Goal: Information Seeking & Learning: Learn about a topic

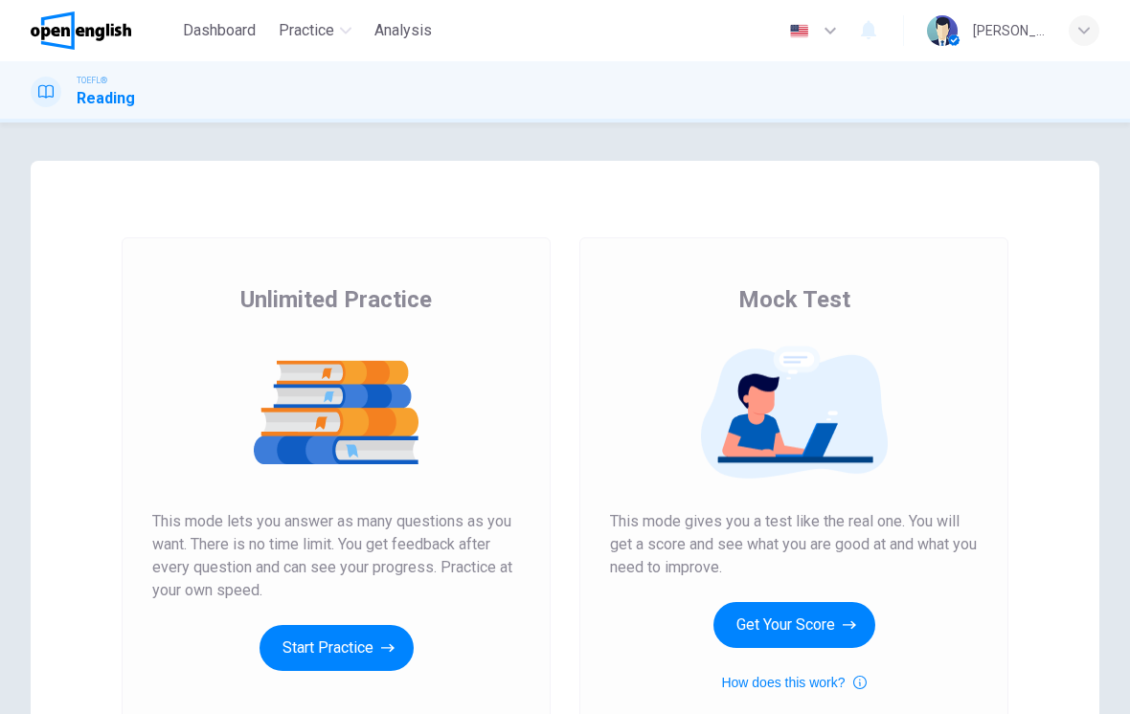
click at [323, 632] on button "Start Practice" at bounding box center [336, 648] width 154 height 46
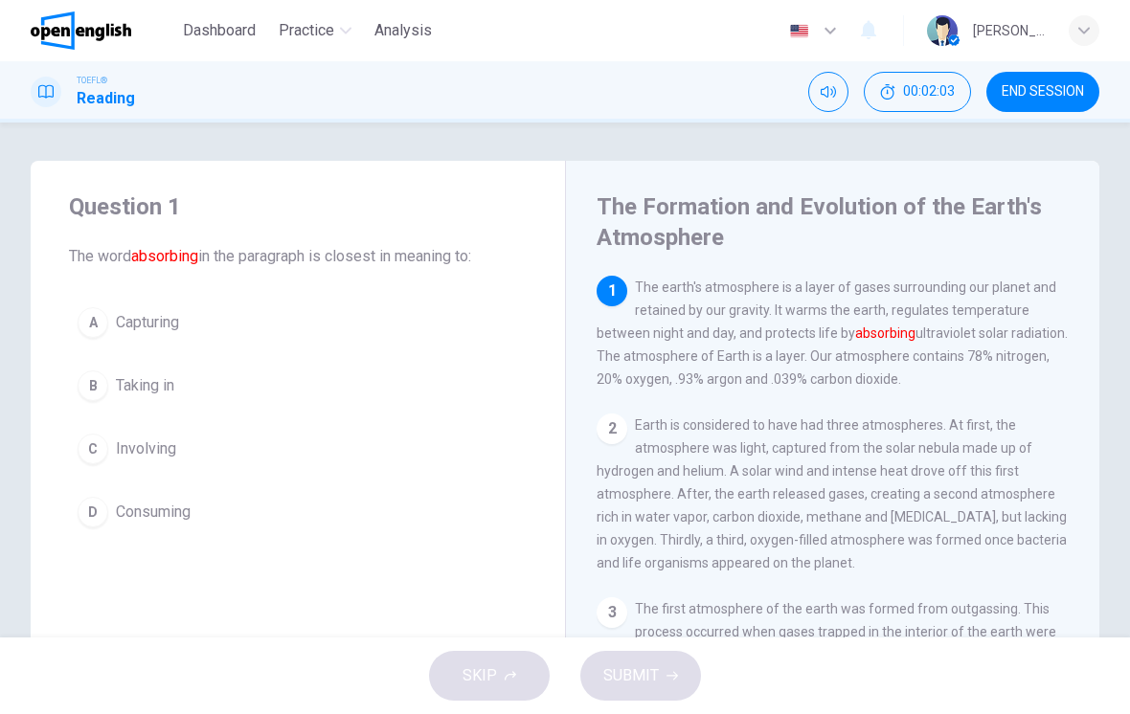
click at [152, 315] on span "Capturing" at bounding box center [147, 322] width 63 height 23
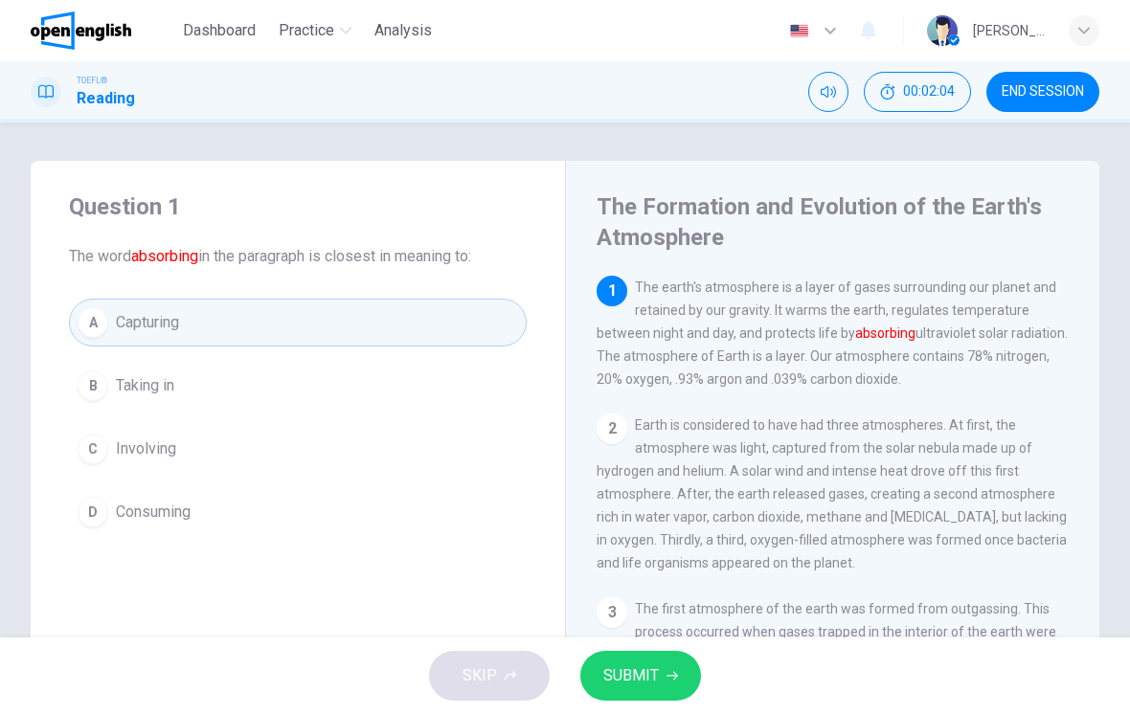
click at [637, 660] on button "SUBMIT" at bounding box center [640, 676] width 121 height 50
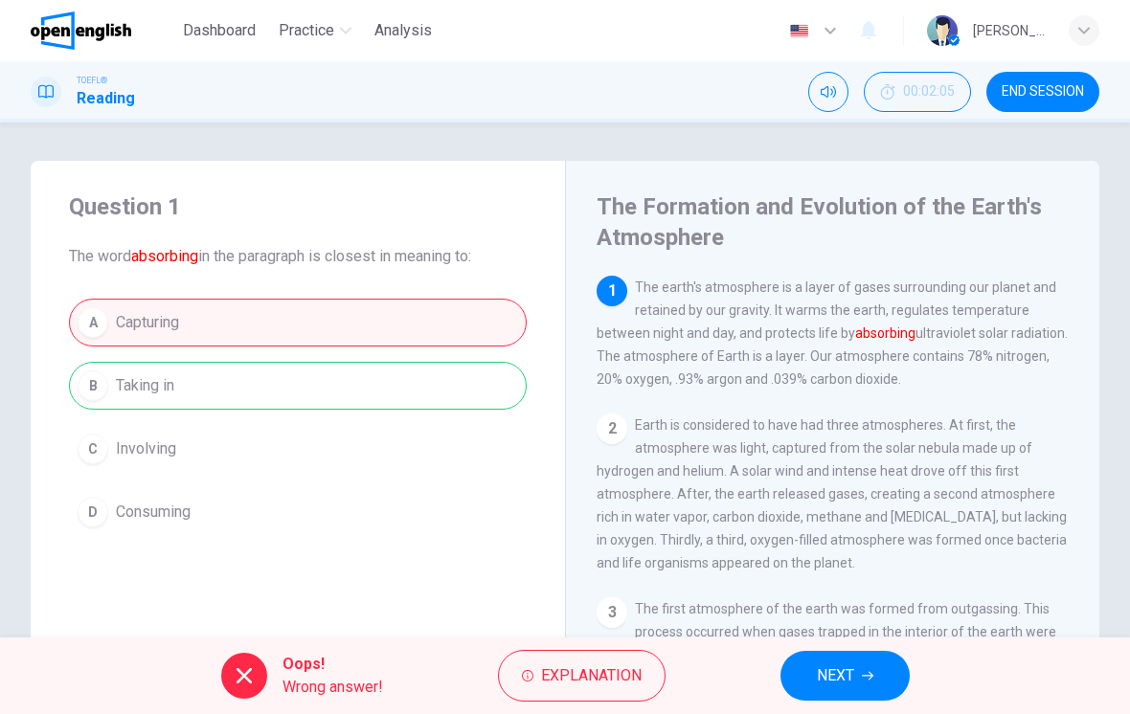
click at [572, 674] on span "Explanation" at bounding box center [591, 675] width 101 height 27
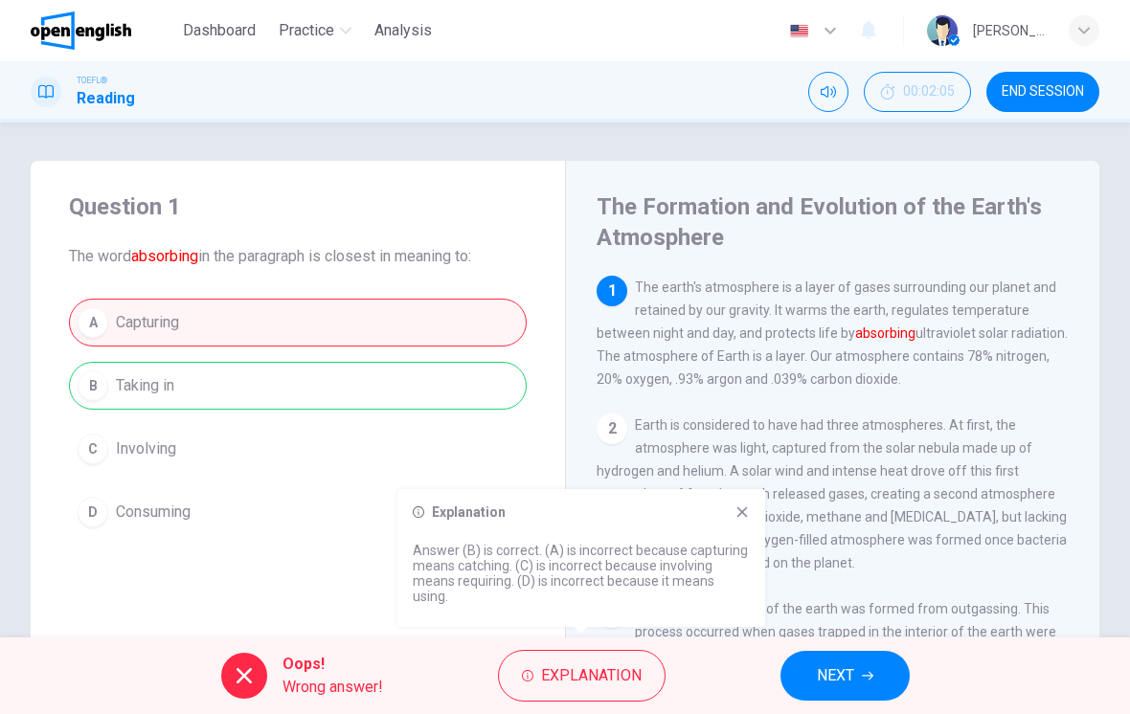
click at [833, 660] on button "NEXT" at bounding box center [844, 676] width 129 height 50
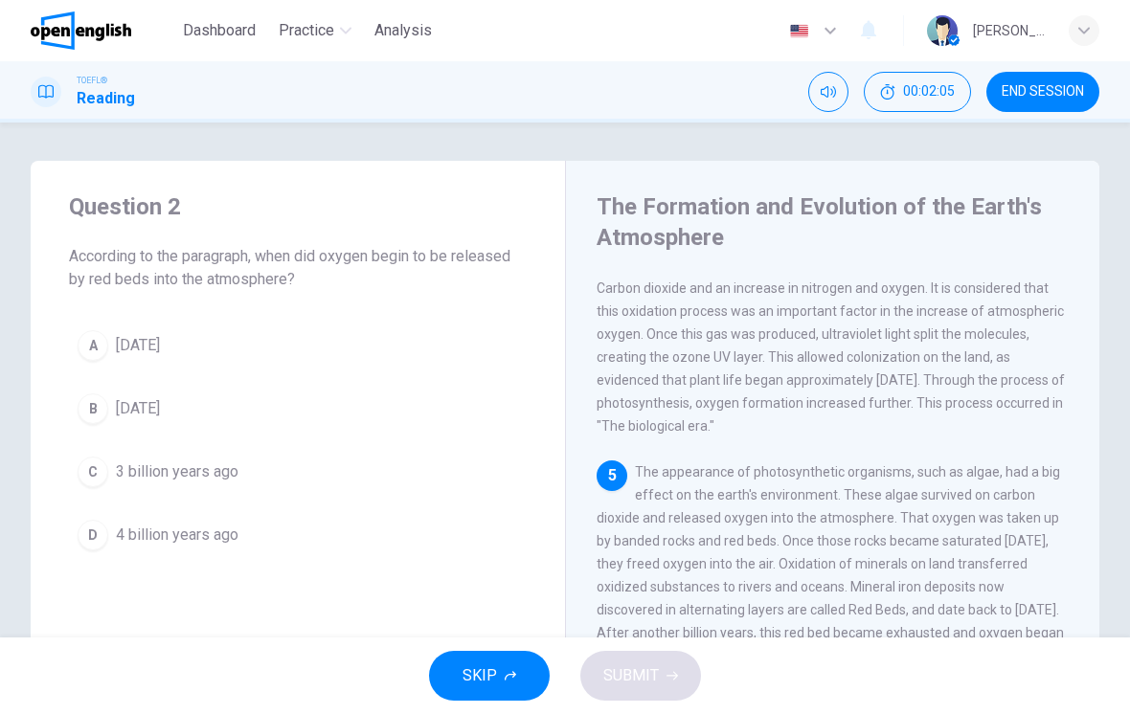
scroll to position [594, 0]
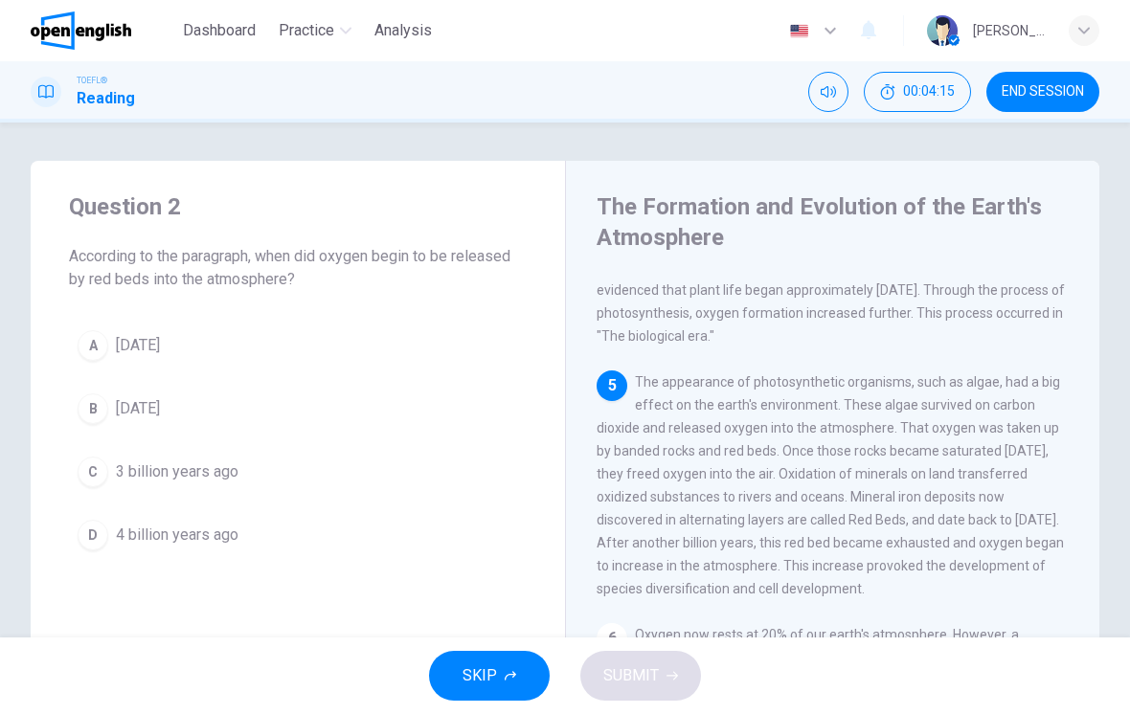
click at [160, 345] on span "[DATE]" at bounding box center [138, 345] width 44 height 23
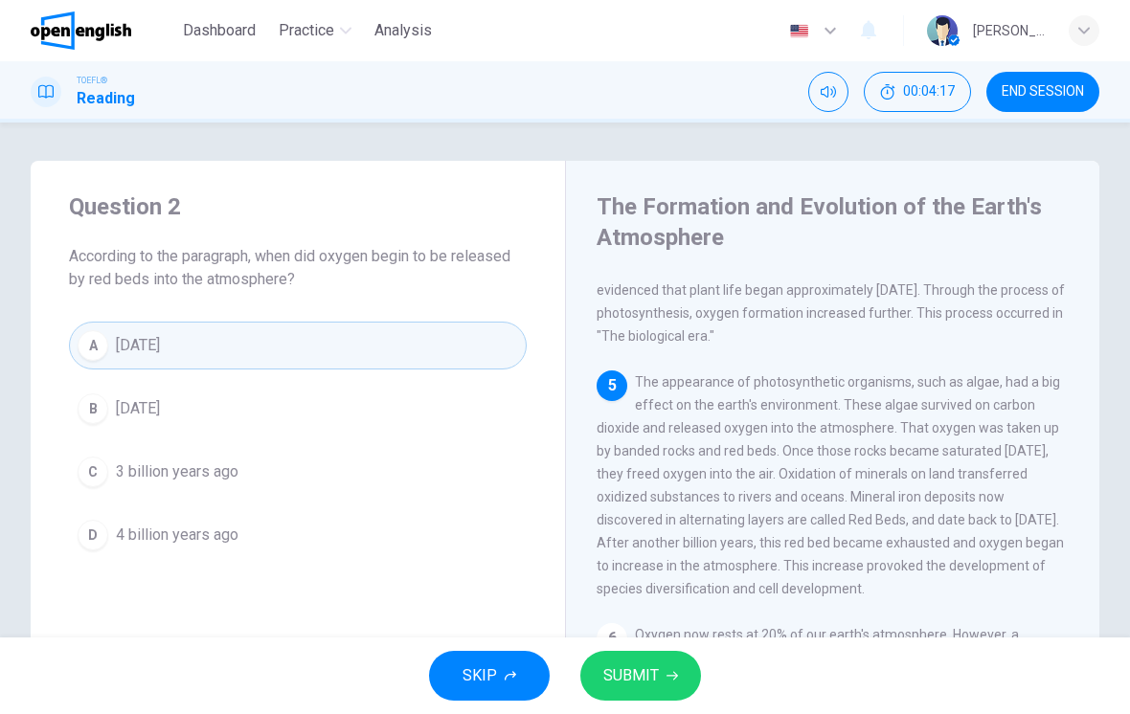
click at [637, 659] on button "SUBMIT" at bounding box center [640, 676] width 121 height 50
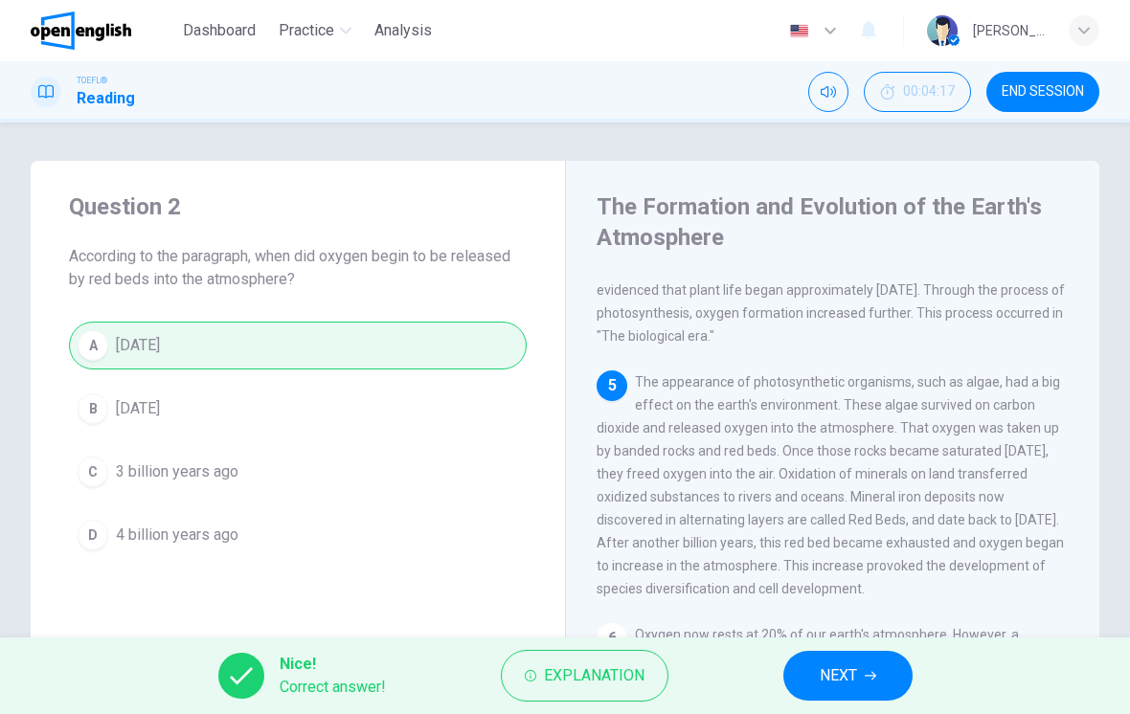
click at [601, 663] on span "Explanation" at bounding box center [594, 675] width 101 height 27
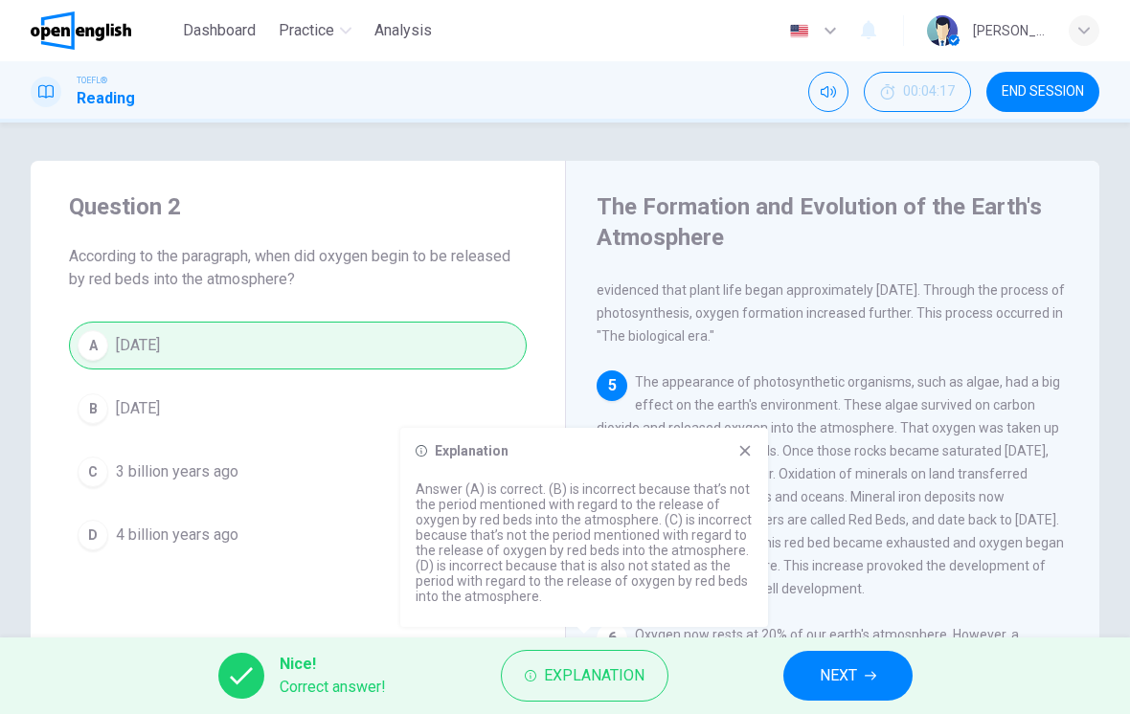
click at [841, 659] on button "NEXT" at bounding box center [847, 676] width 129 height 50
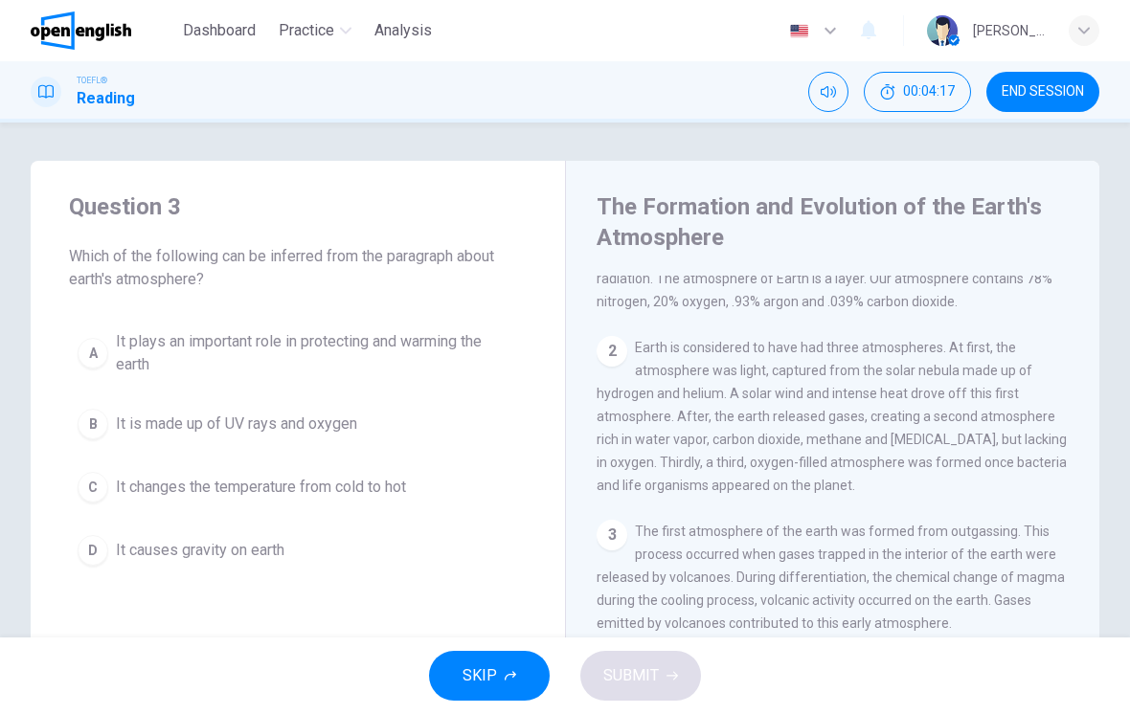
scroll to position [0, 0]
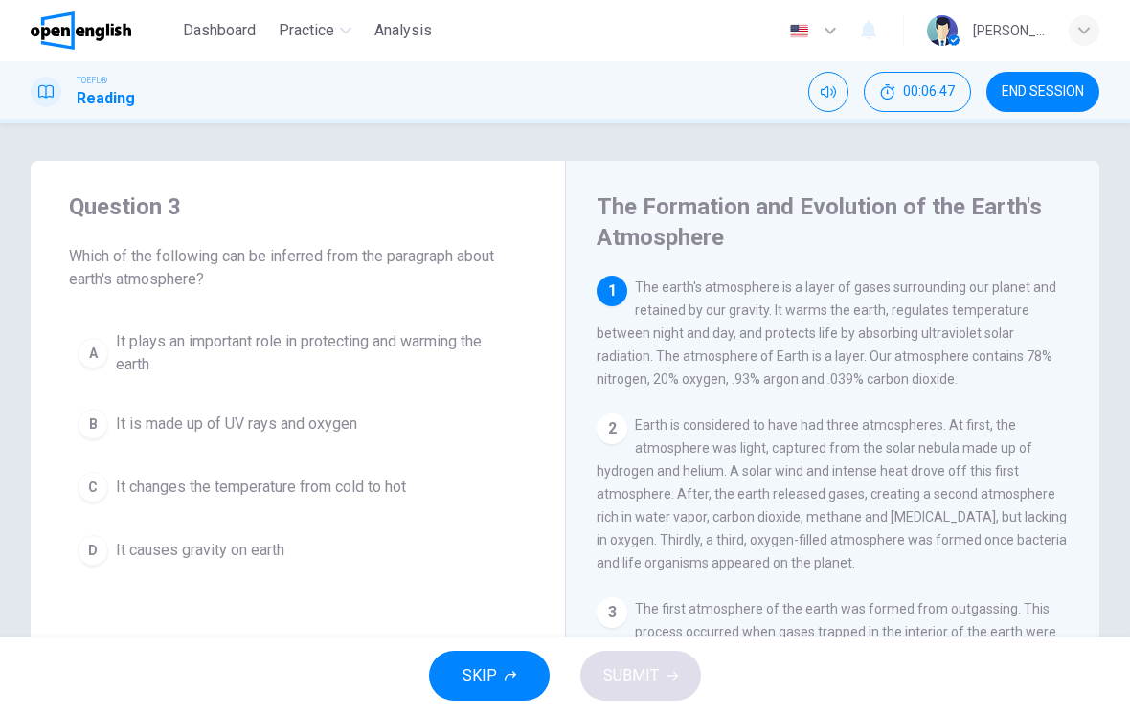
click at [429, 343] on span "It plays an important role in protecting and warming the earth" at bounding box center [317, 353] width 402 height 46
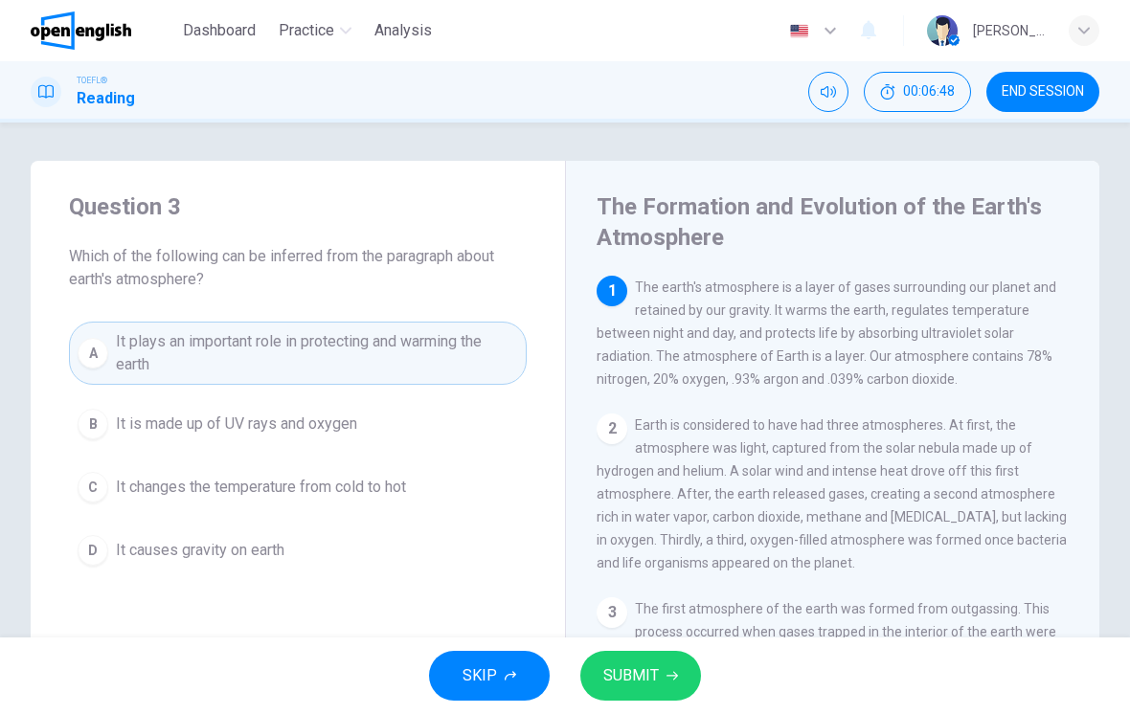
click at [643, 660] on button "SUBMIT" at bounding box center [640, 676] width 121 height 50
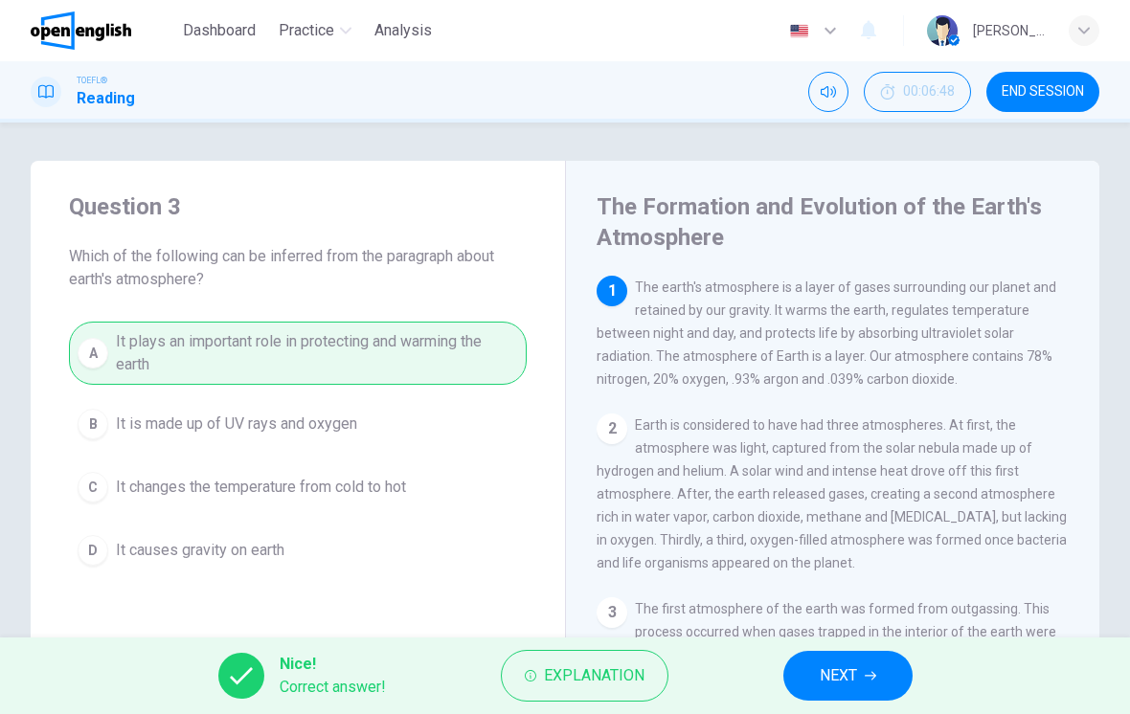
click at [833, 662] on span "NEXT" at bounding box center [837, 675] width 37 height 27
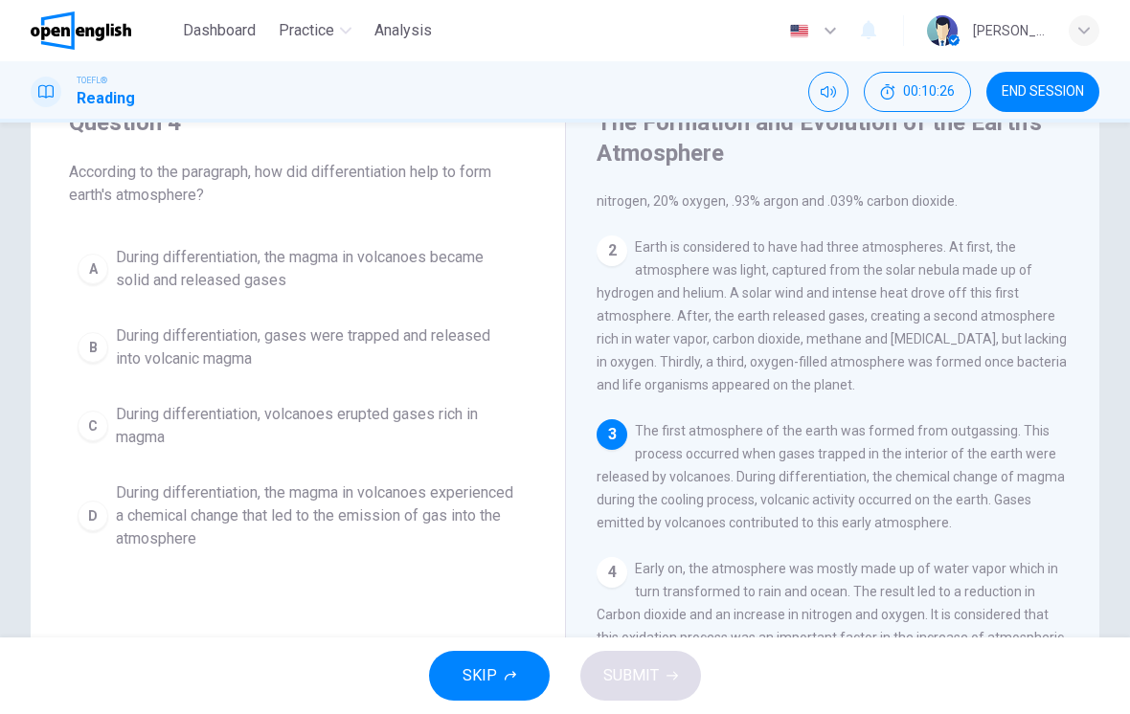
scroll to position [82, 0]
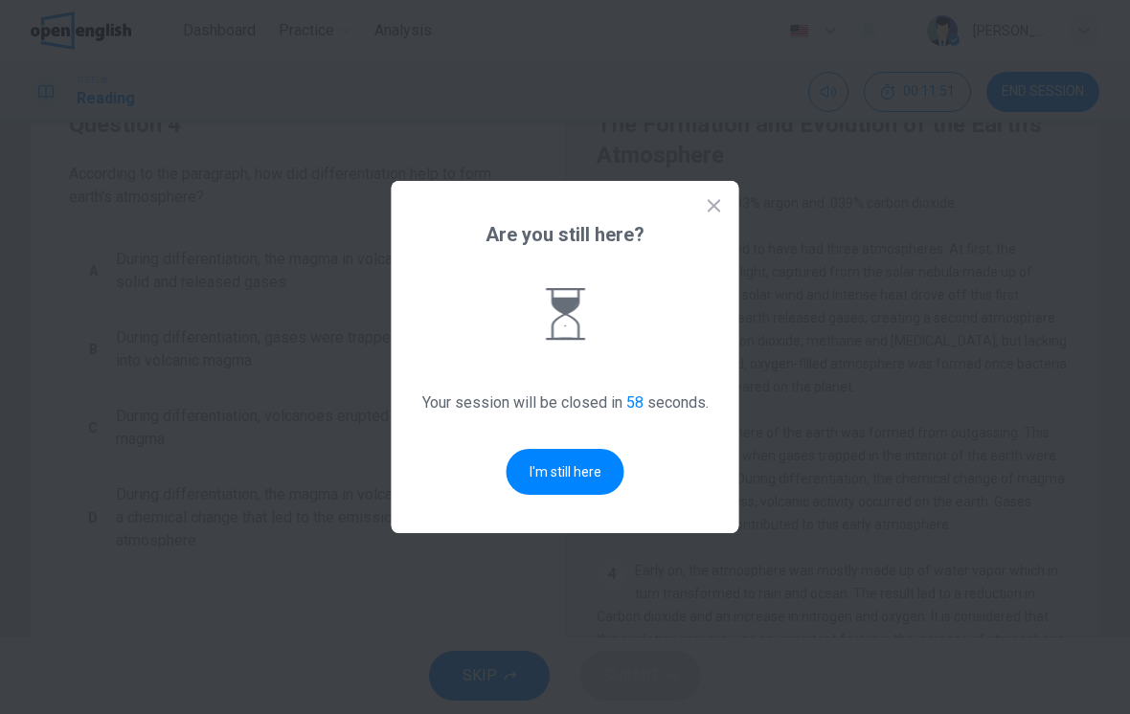
click at [576, 474] on button "I'm still here" at bounding box center [565, 472] width 118 height 46
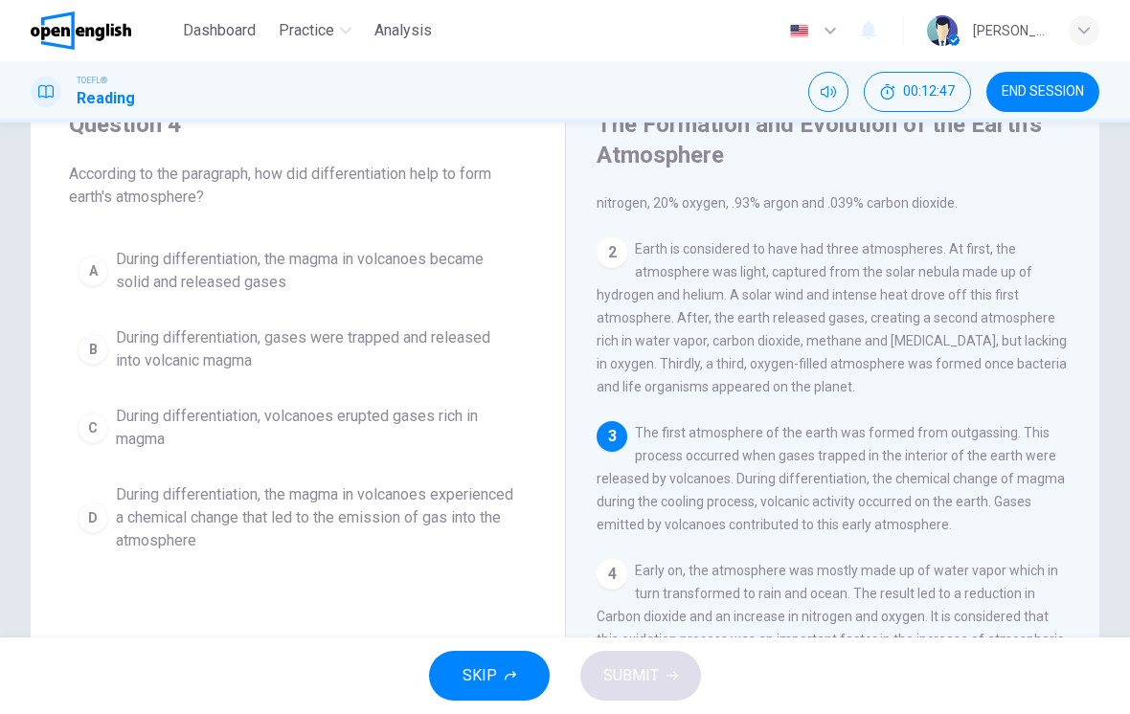
click at [320, 510] on span "During differentiation, the magma in volcanoes experienced a chemical change th…" at bounding box center [317, 517] width 402 height 69
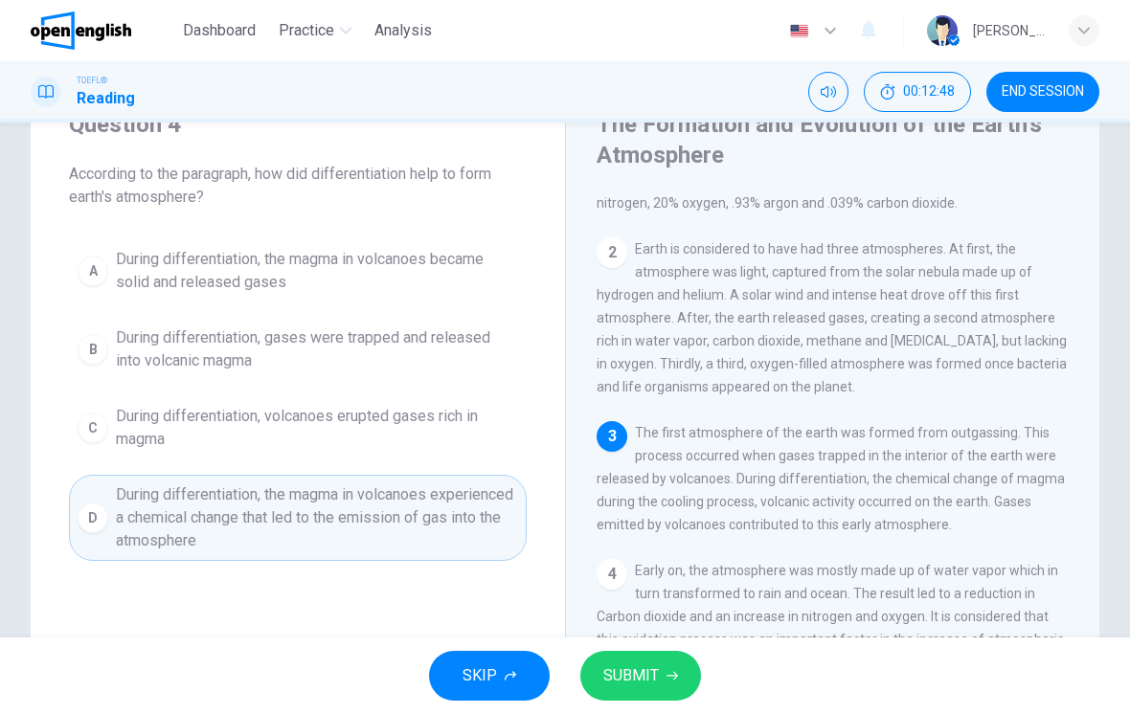
click at [638, 667] on span "SUBMIT" at bounding box center [631, 675] width 56 height 27
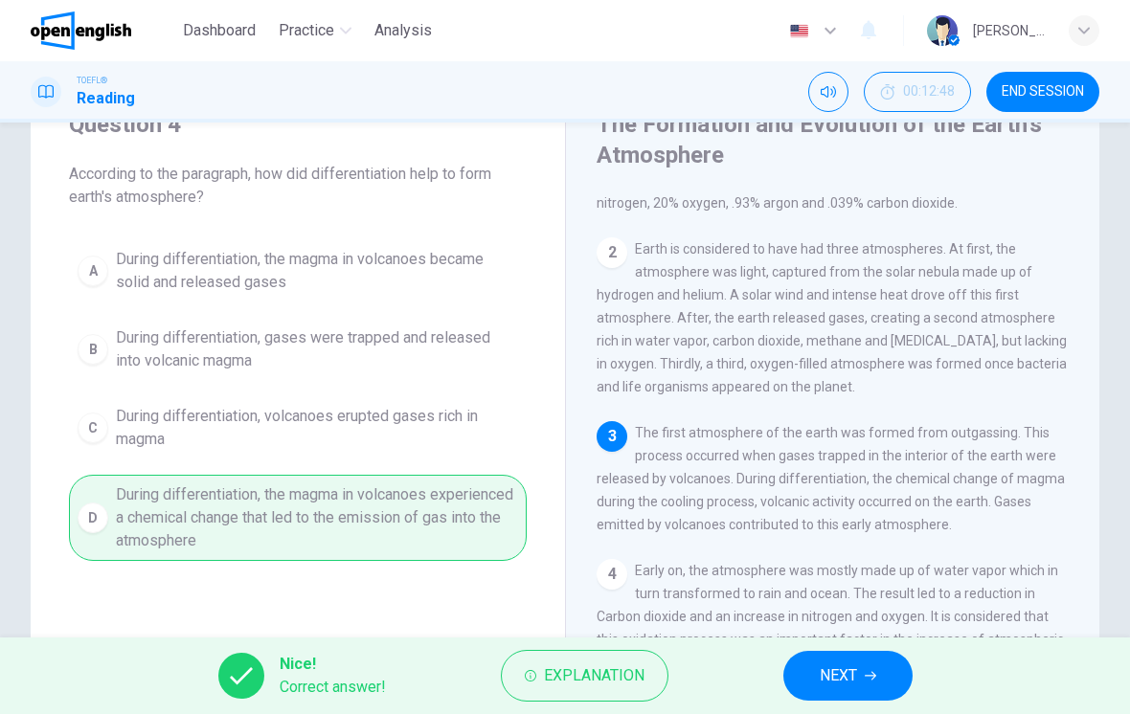
click at [841, 671] on span "NEXT" at bounding box center [837, 675] width 37 height 27
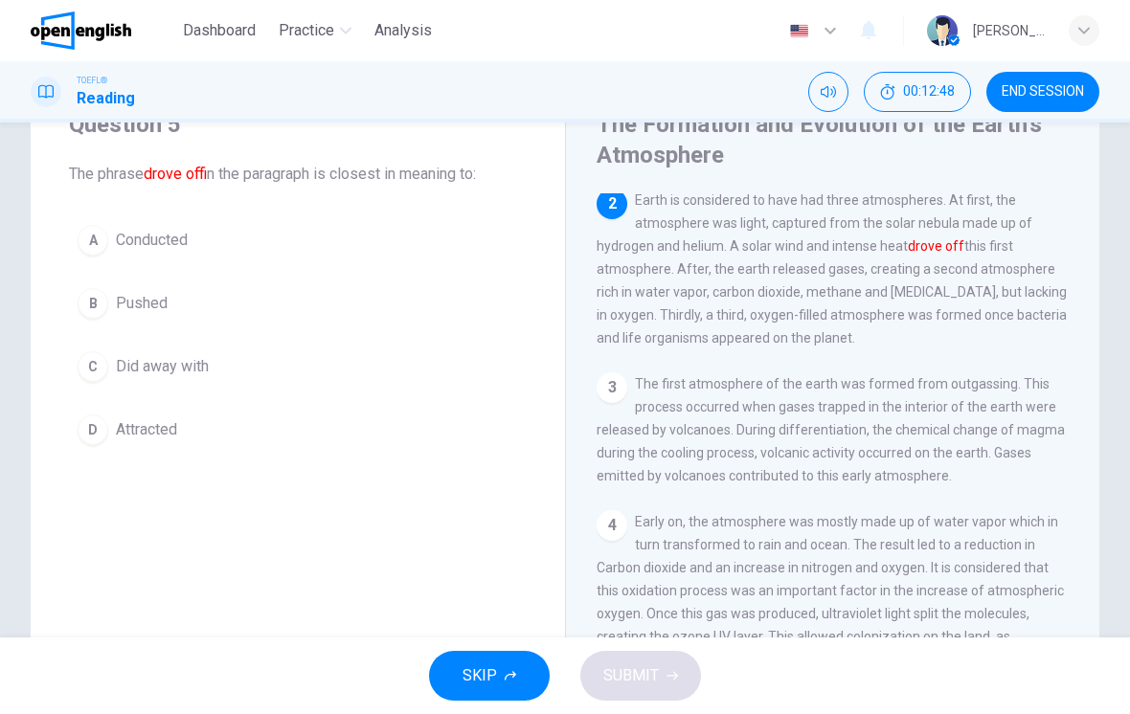
scroll to position [143, 0]
click at [149, 243] on span "Conducted" at bounding box center [152, 240] width 72 height 23
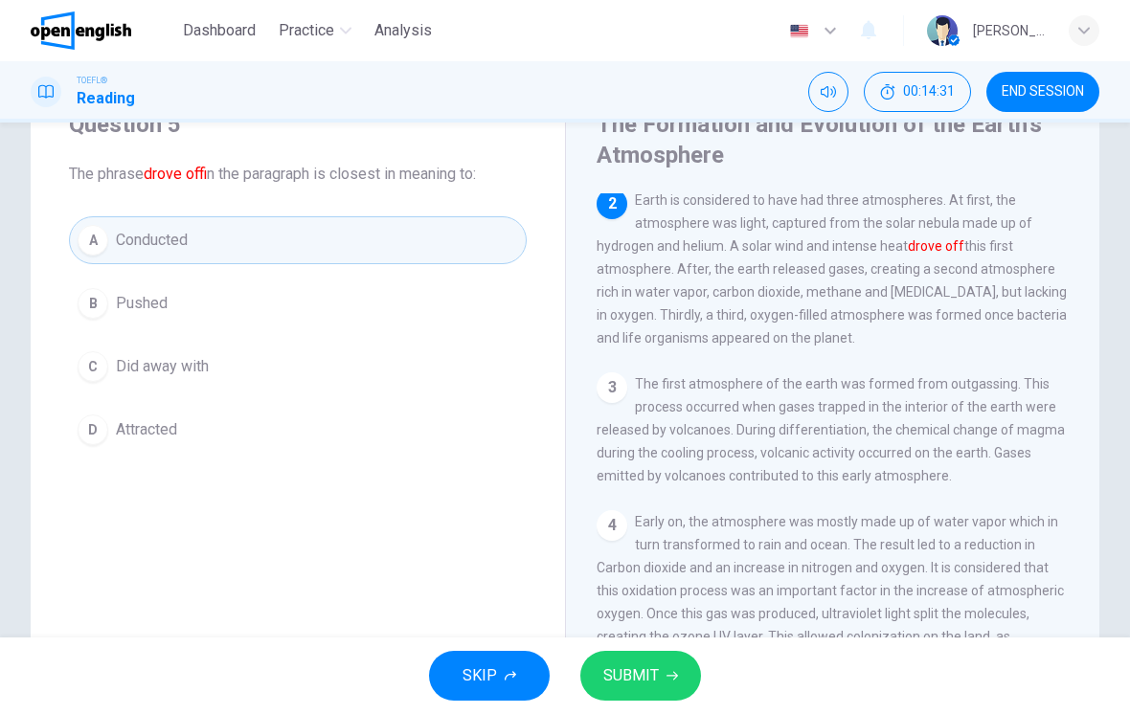
click at [638, 663] on span "SUBMIT" at bounding box center [631, 675] width 56 height 27
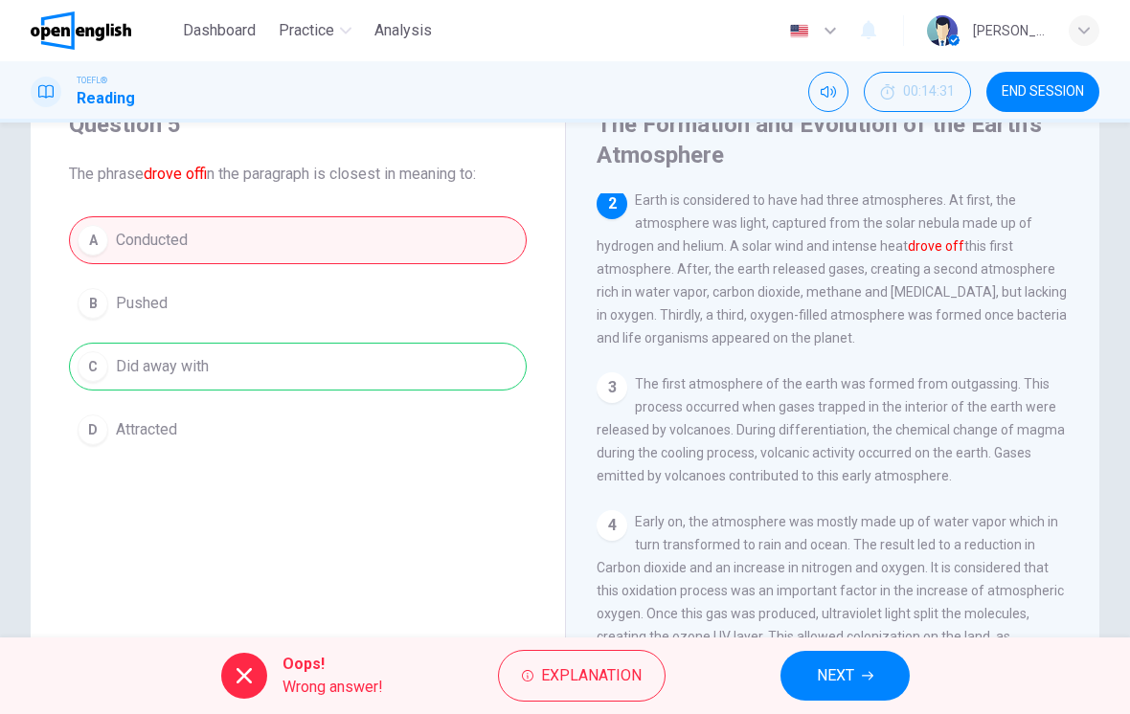
click at [566, 669] on span "Explanation" at bounding box center [591, 675] width 101 height 27
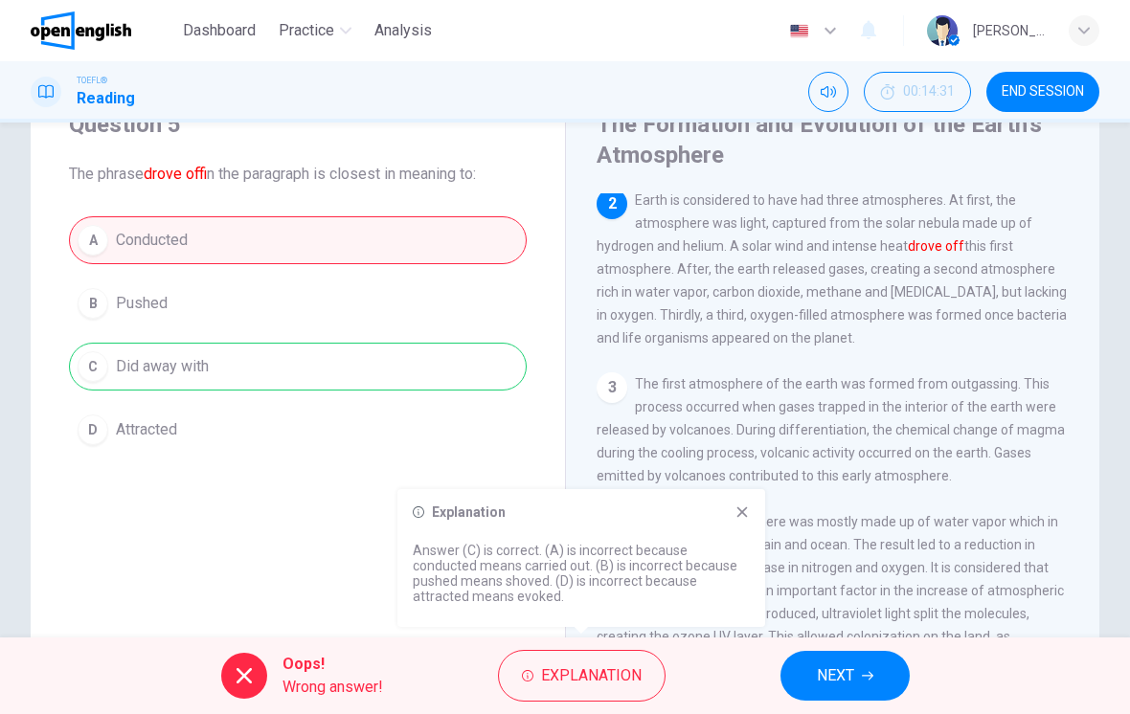
click at [841, 661] on button "NEXT" at bounding box center [844, 676] width 129 height 50
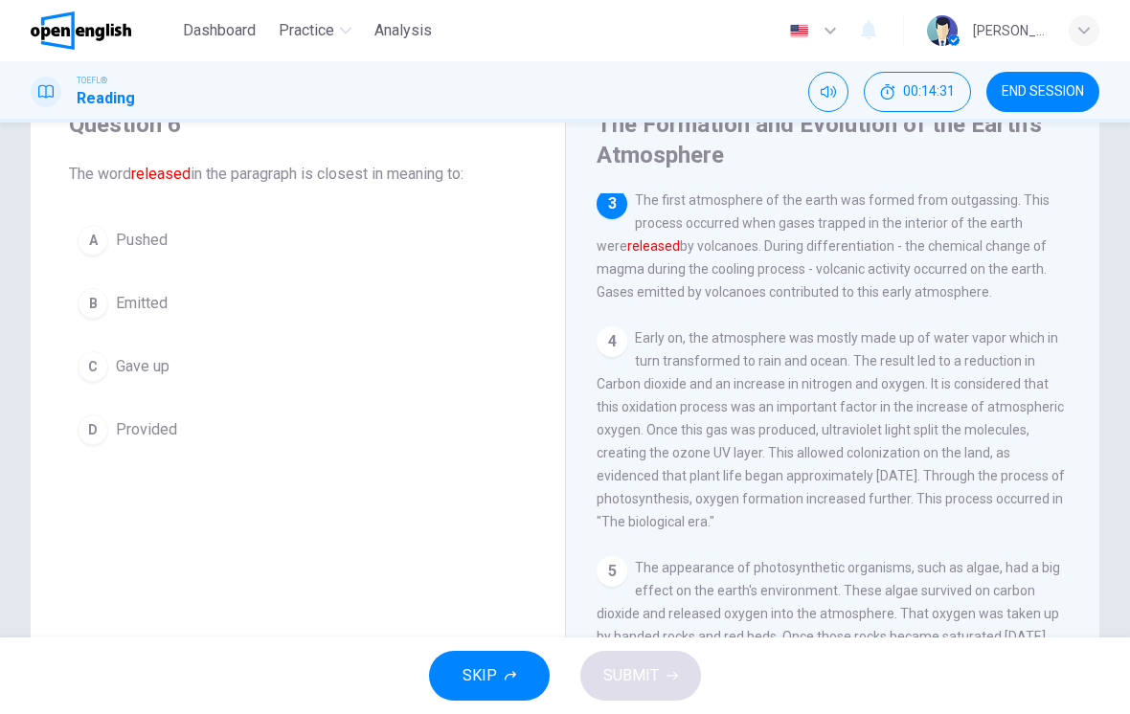
scroll to position [333, 0]
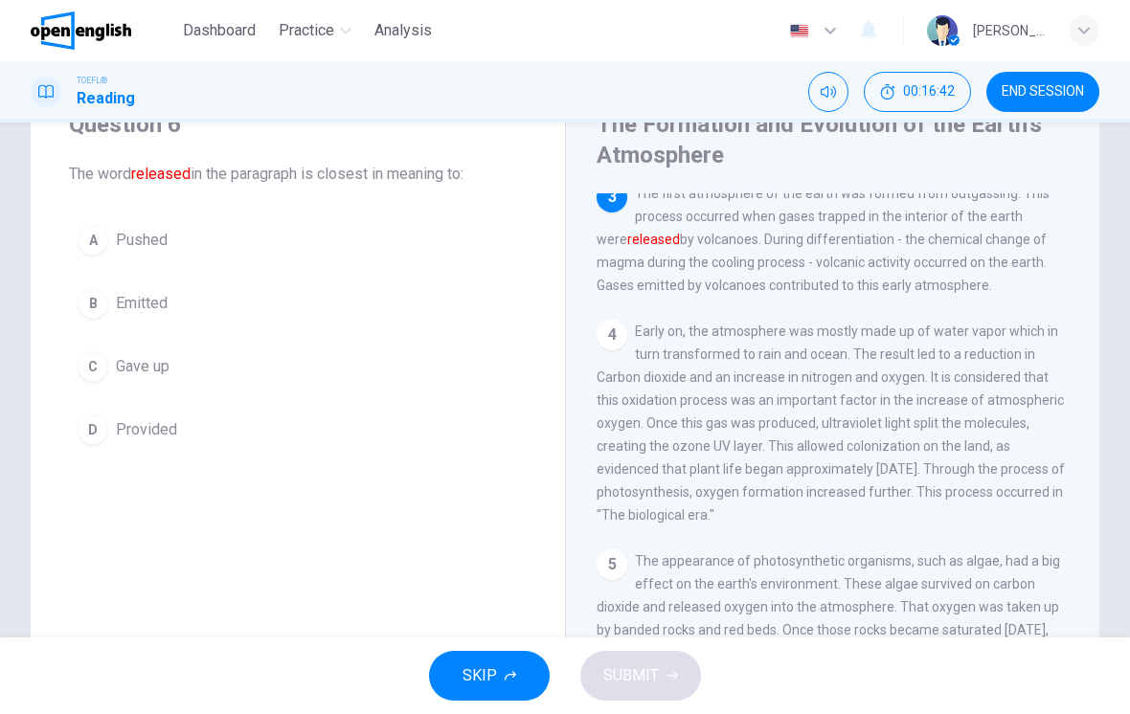
click at [137, 303] on span "Emitted" at bounding box center [142, 303] width 52 height 23
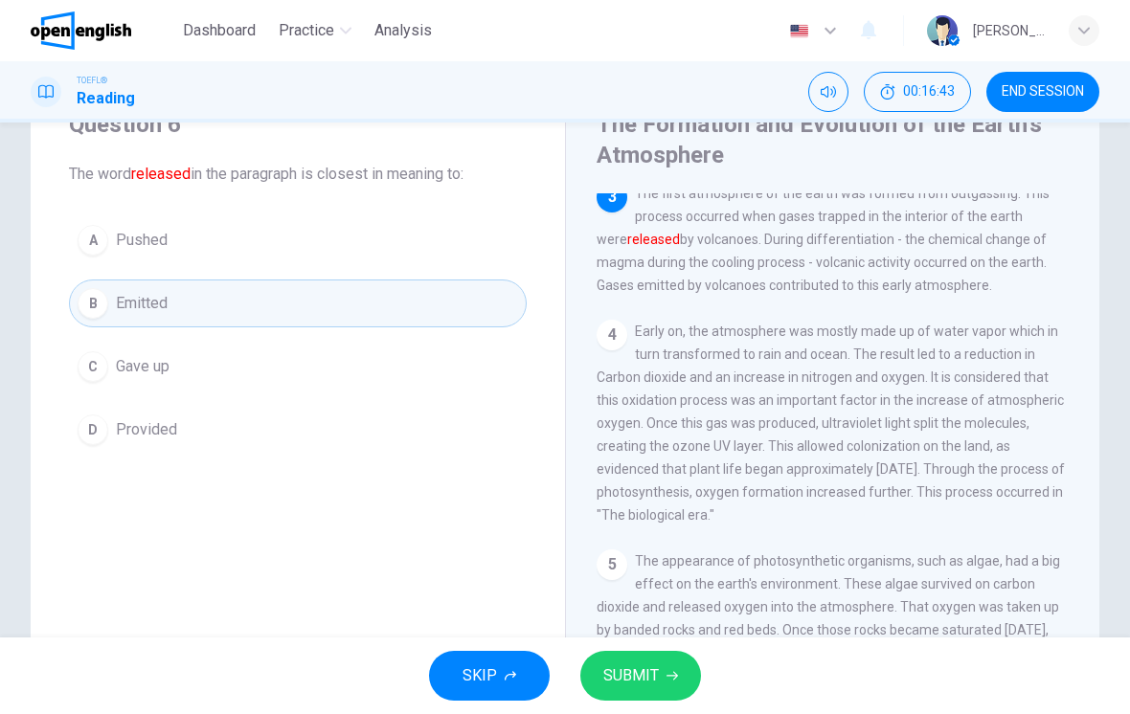
click at [634, 672] on span "SUBMIT" at bounding box center [631, 675] width 56 height 27
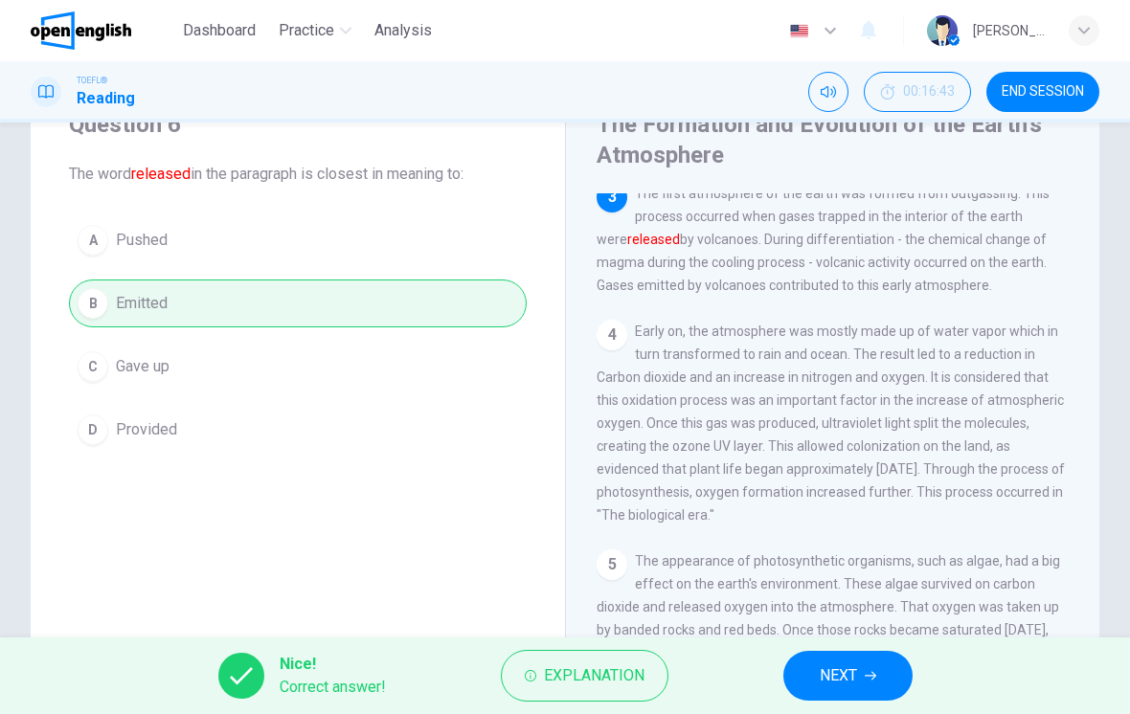
click at [858, 672] on button "NEXT" at bounding box center [847, 676] width 129 height 50
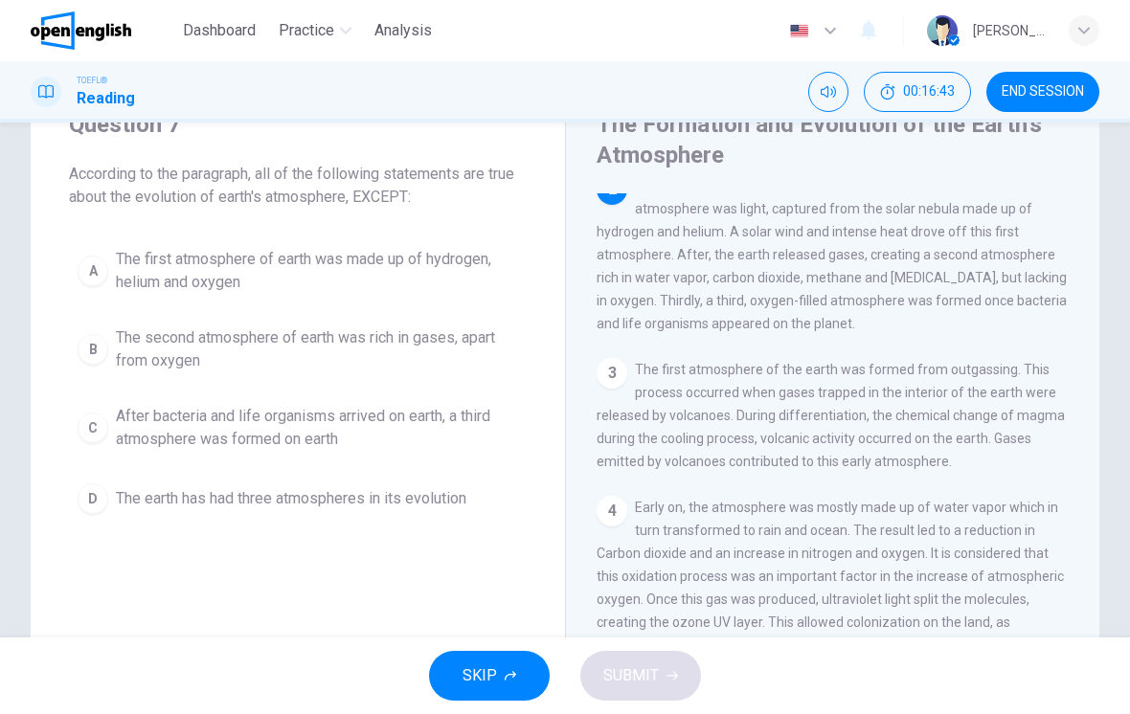
scroll to position [143, 0]
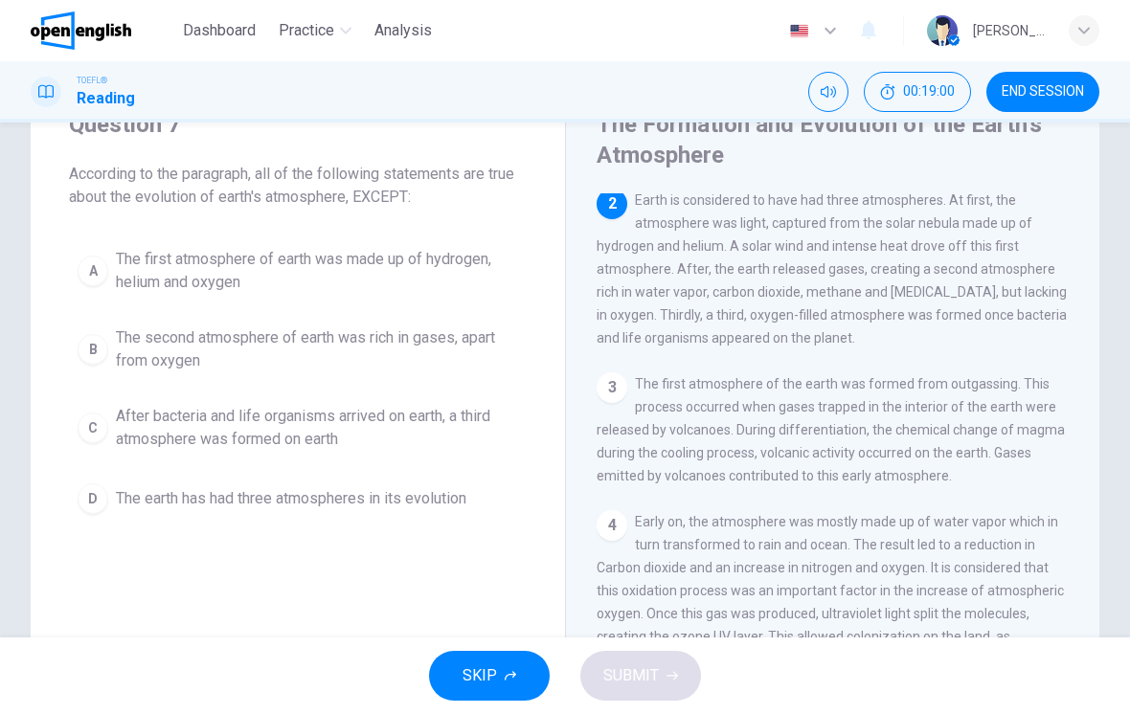
click at [331, 425] on span "After bacteria and life organisms arrived on earth, a third atmosphere was form…" at bounding box center [317, 428] width 402 height 46
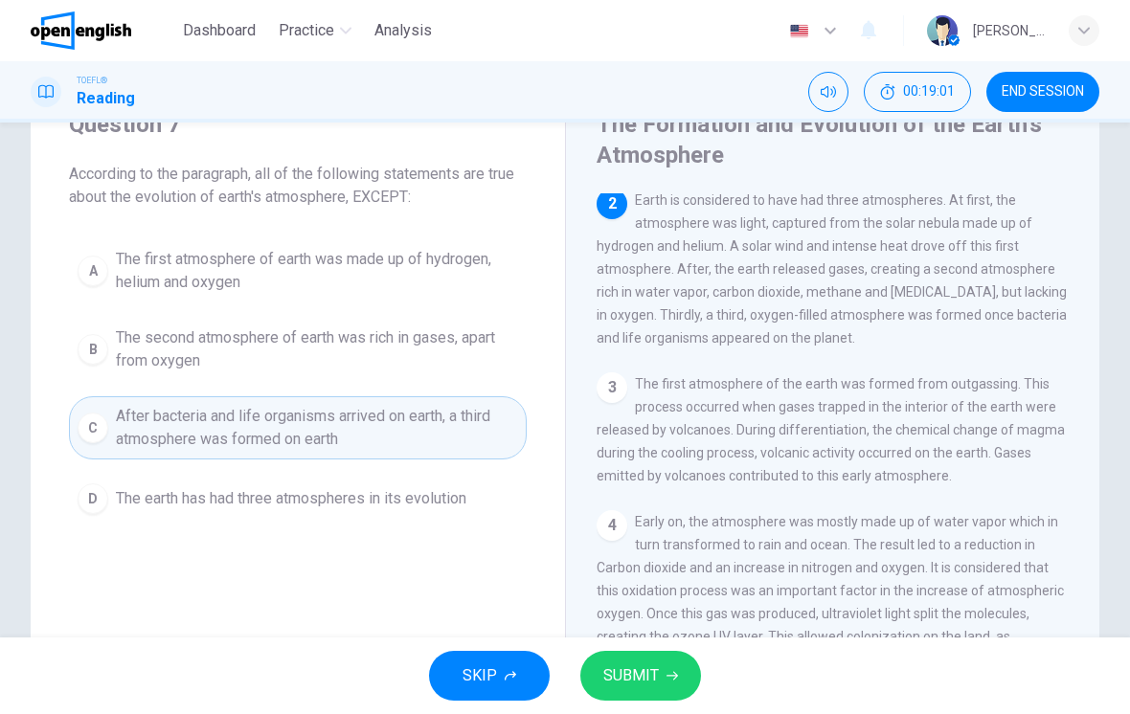
click at [654, 656] on button "SUBMIT" at bounding box center [640, 676] width 121 height 50
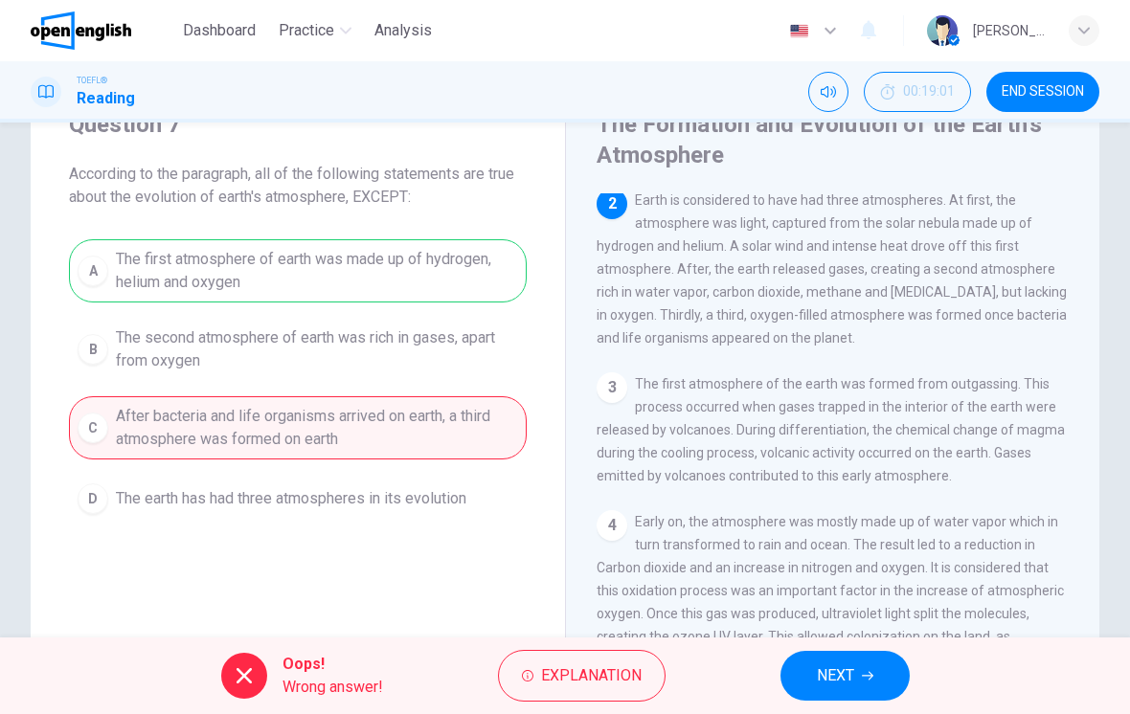
click at [612, 660] on button "Explanation" at bounding box center [582, 676] width 168 height 52
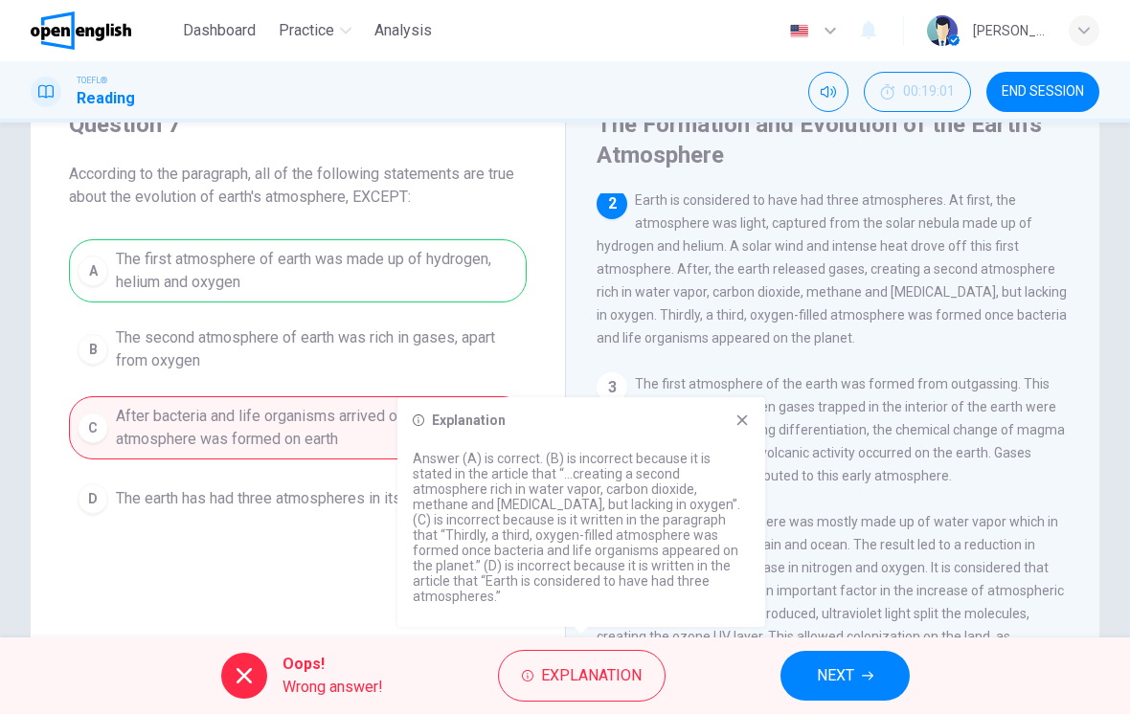
click at [838, 662] on span "NEXT" at bounding box center [835, 675] width 37 height 27
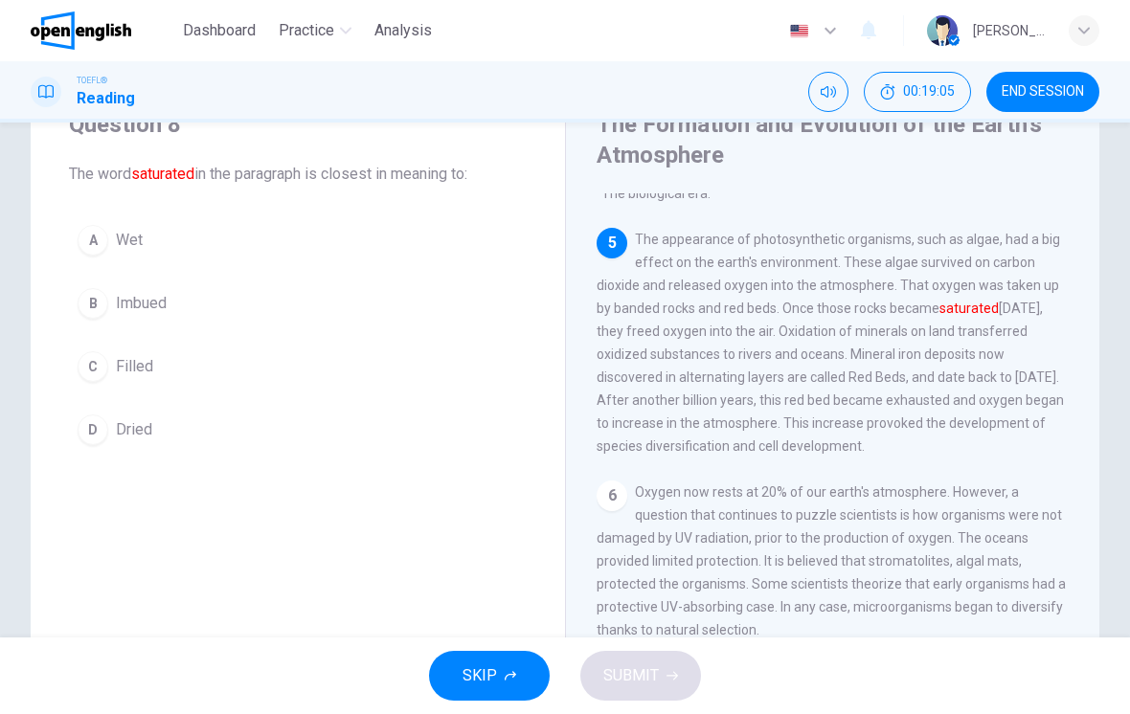
scroll to position [658, 0]
click at [118, 365] on span "Filled" at bounding box center [134, 366] width 37 height 23
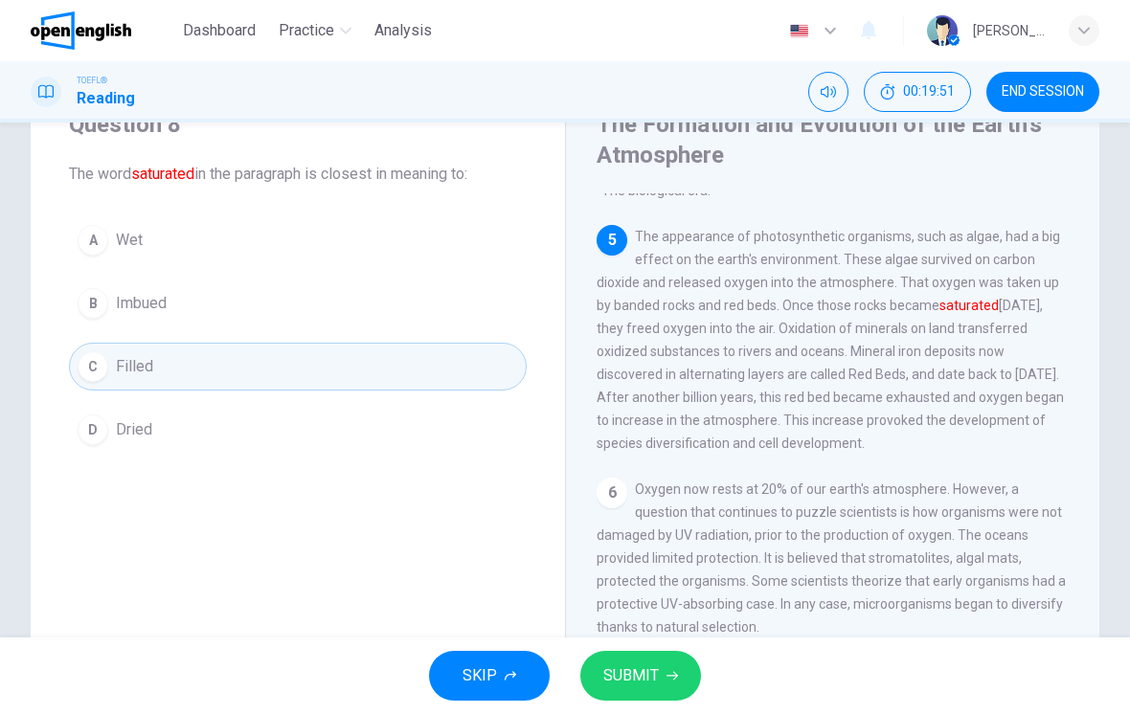
click at [641, 660] on button "SUBMIT" at bounding box center [640, 676] width 121 height 50
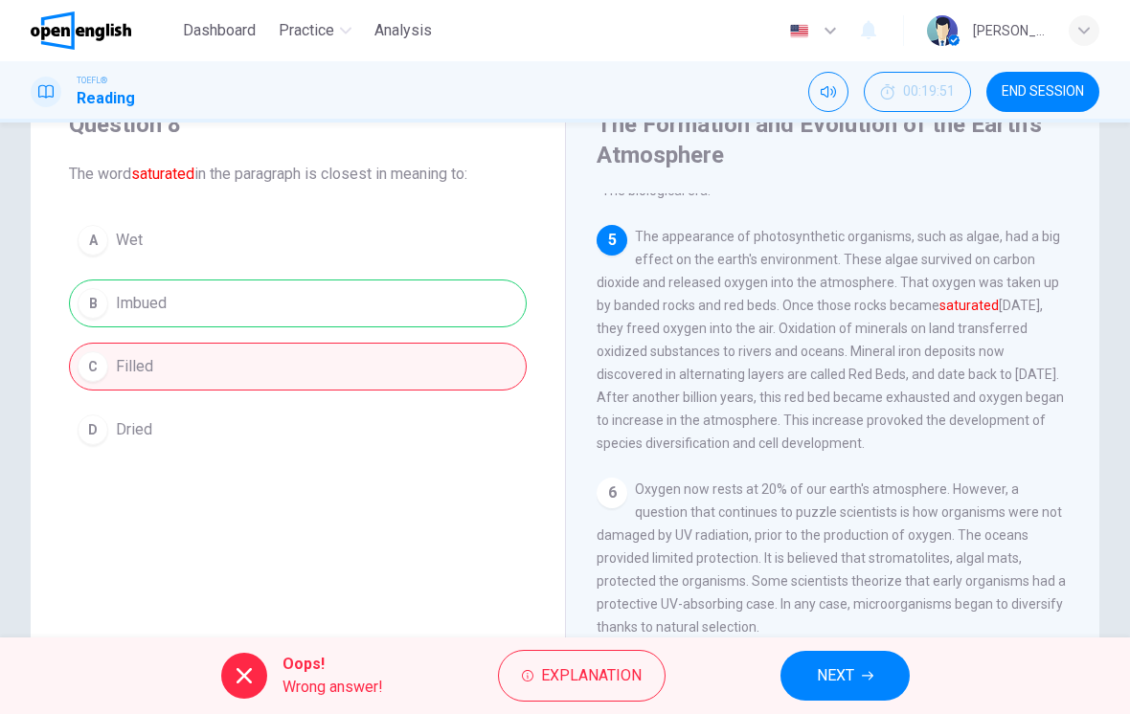
click at [834, 671] on span "NEXT" at bounding box center [835, 675] width 37 height 27
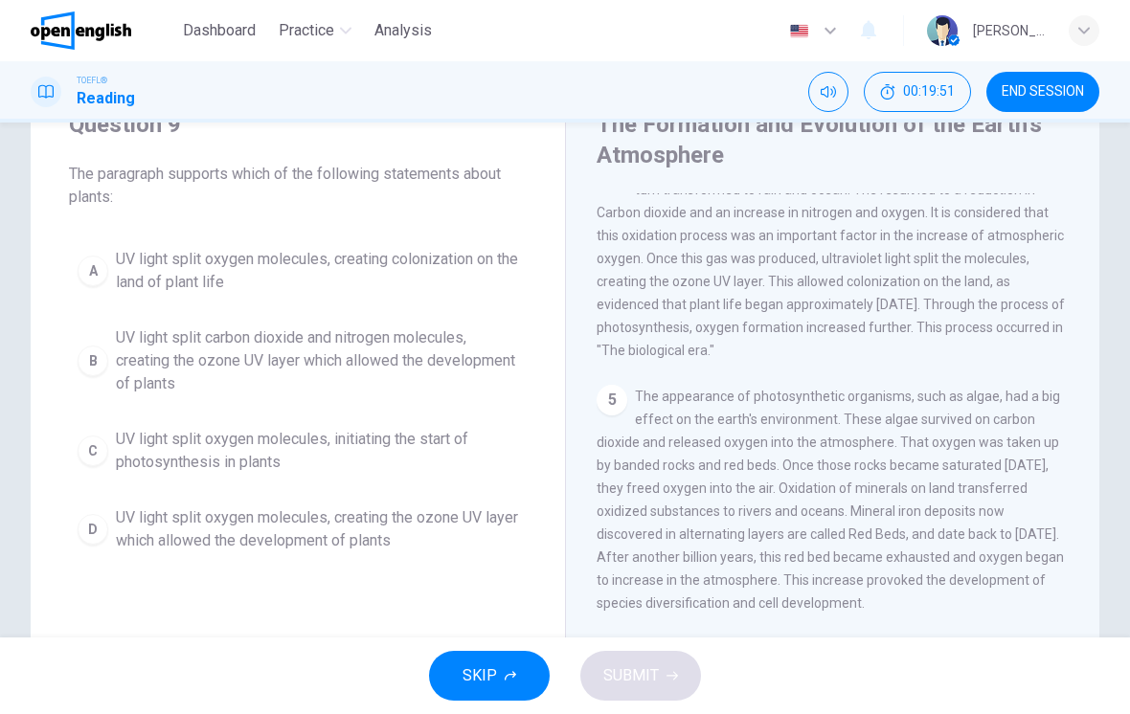
scroll to position [476, 0]
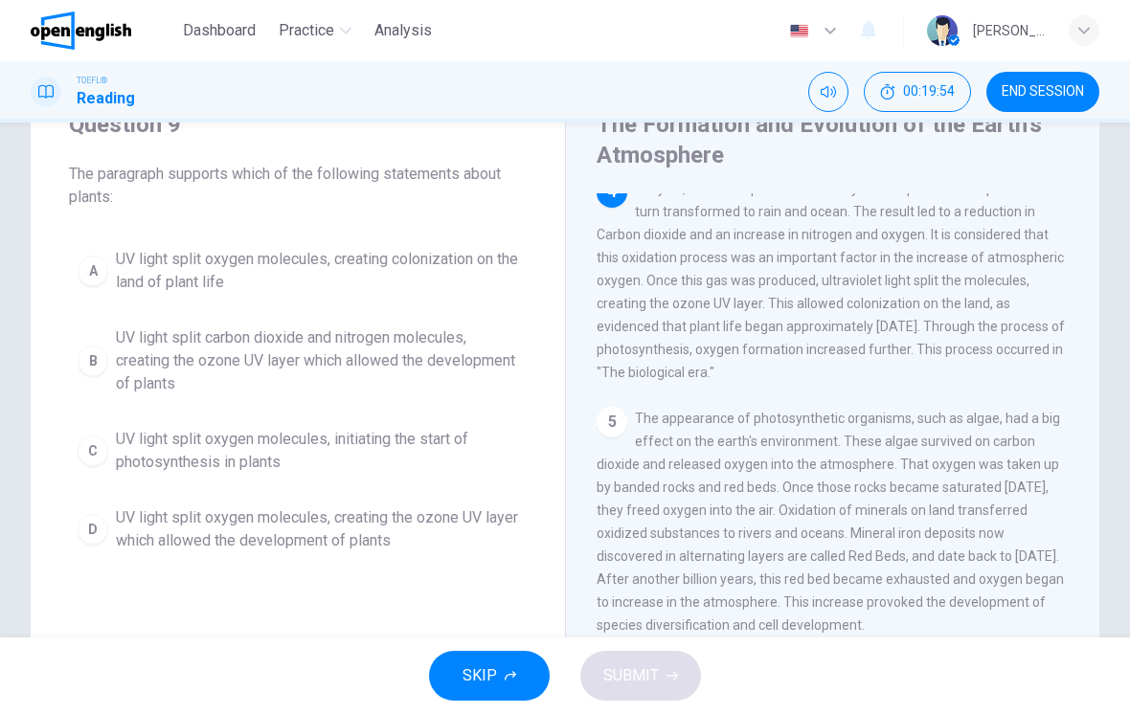
click at [826, 96] on icon "Mute" at bounding box center [827, 91] width 15 height 15
click at [834, 90] on icon "Unmute" at bounding box center [827, 91] width 15 height 11
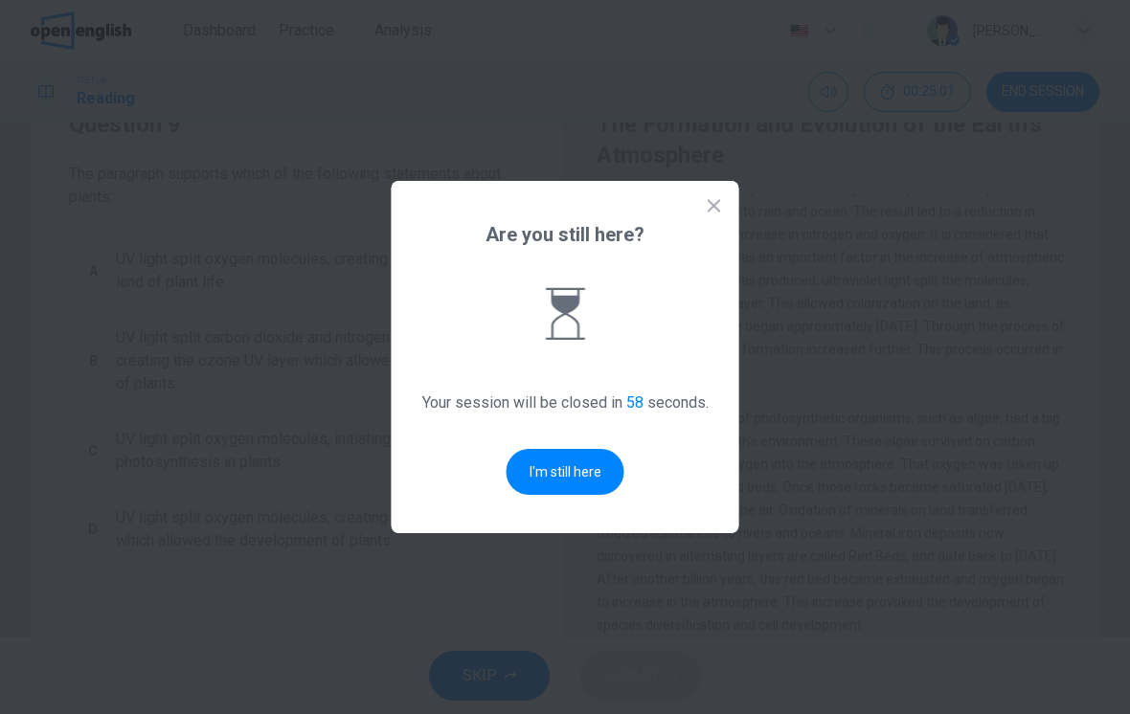
click at [582, 457] on button "I'm still here" at bounding box center [565, 472] width 118 height 46
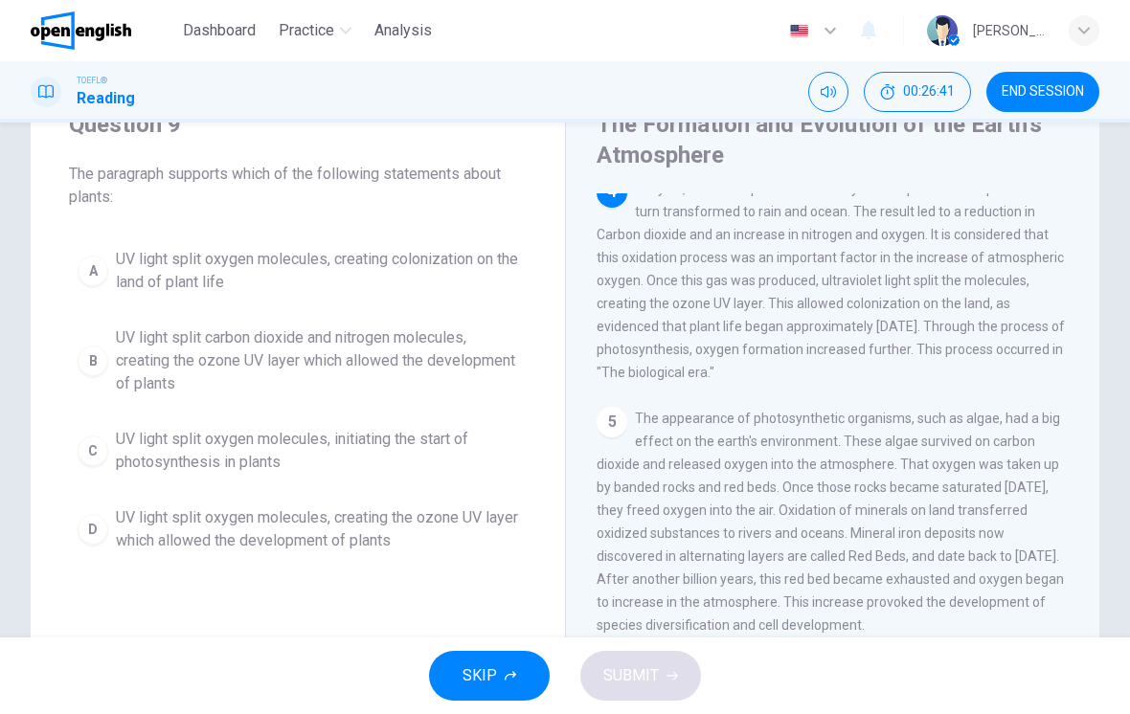
click at [269, 452] on span "UV light split oxygen molecules, initiating the start of photosynthesis in plan…" at bounding box center [317, 451] width 402 height 46
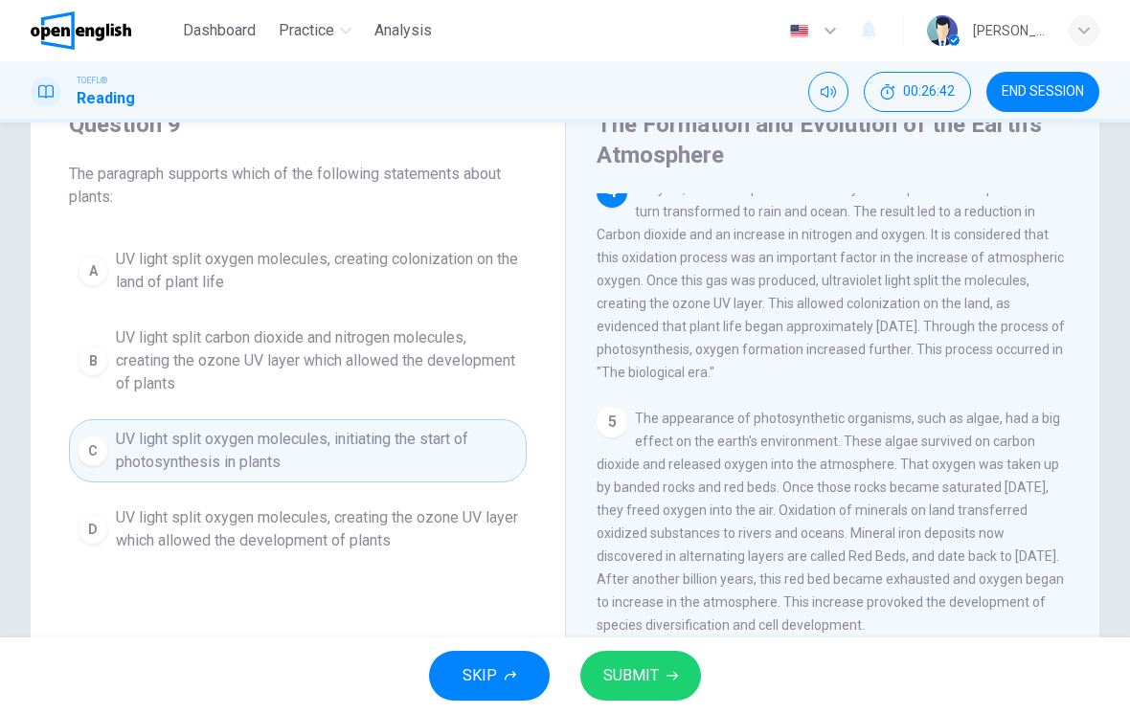
click at [652, 663] on span "SUBMIT" at bounding box center [631, 675] width 56 height 27
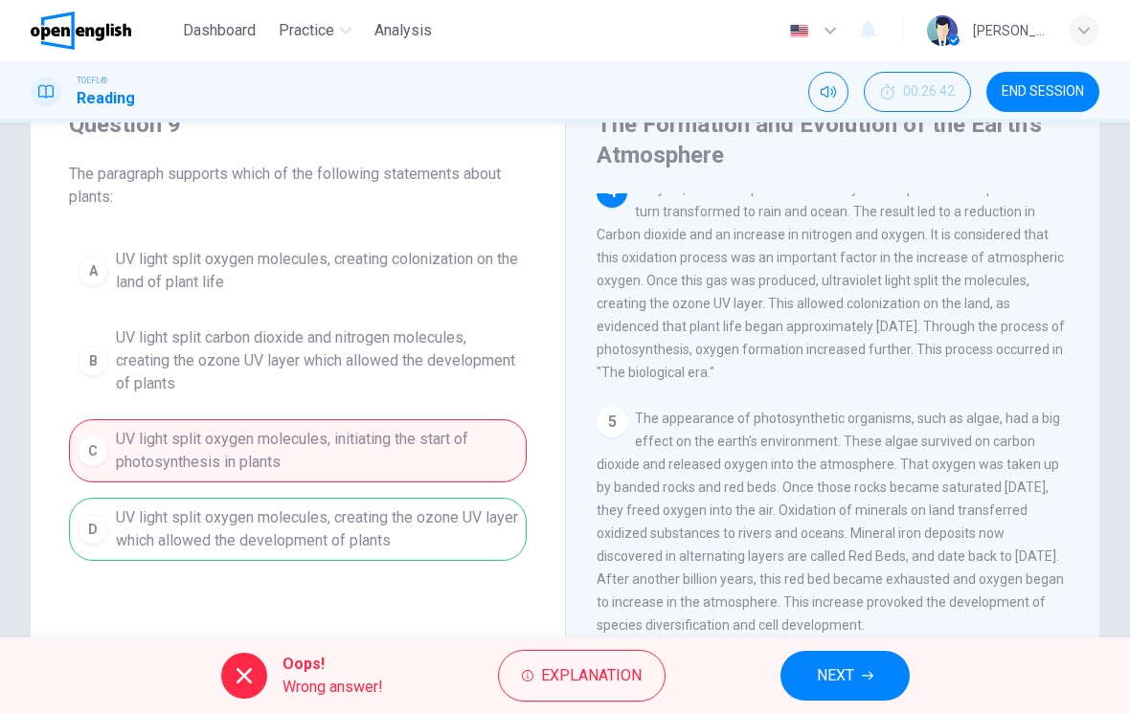
click at [842, 667] on span "NEXT" at bounding box center [835, 675] width 37 height 27
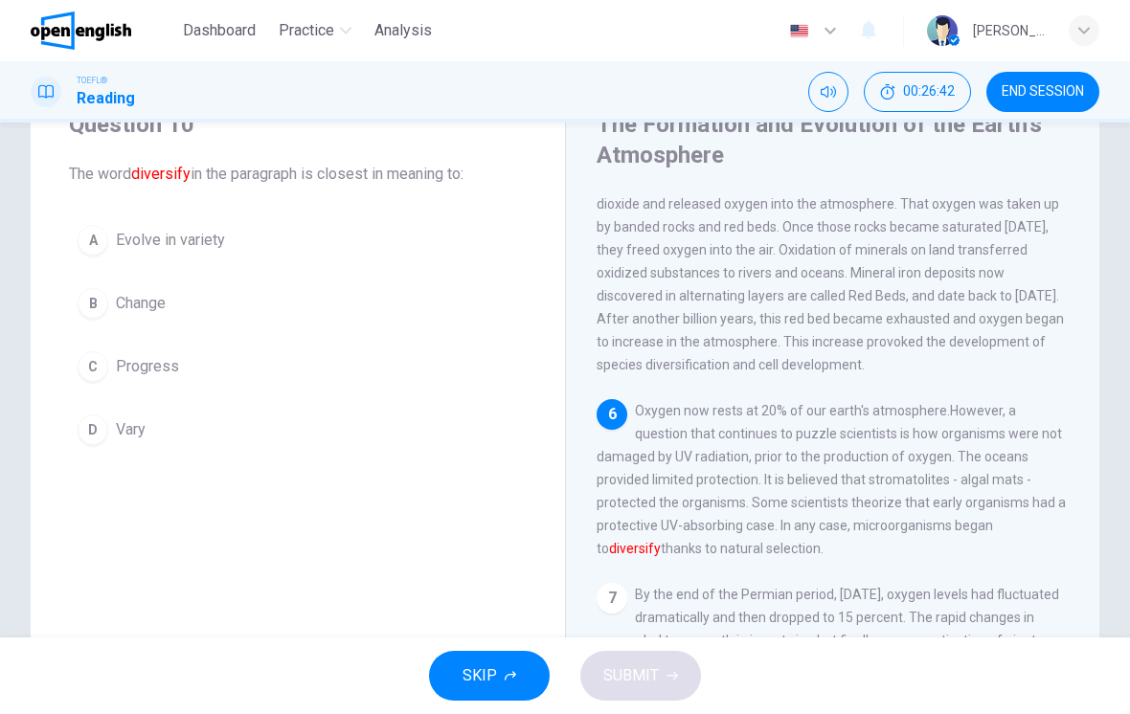
scroll to position [783, 0]
click at [185, 242] on span "Evolve in variety" at bounding box center [170, 240] width 109 height 23
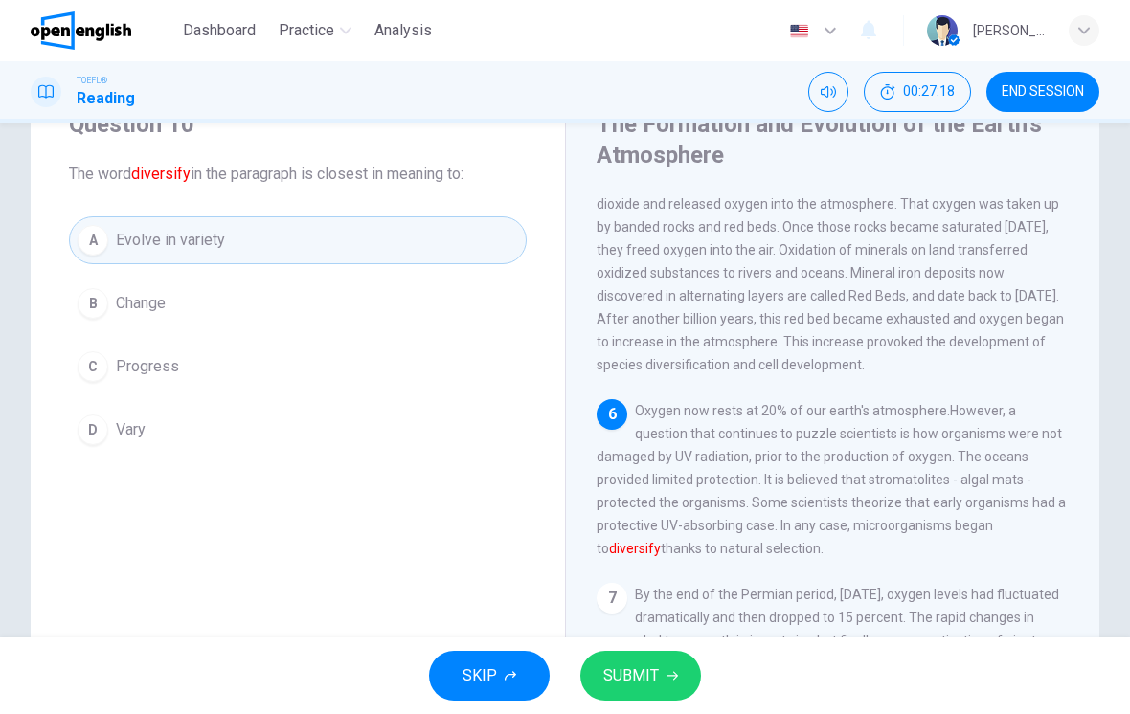
click at [638, 664] on span "SUBMIT" at bounding box center [631, 675] width 56 height 27
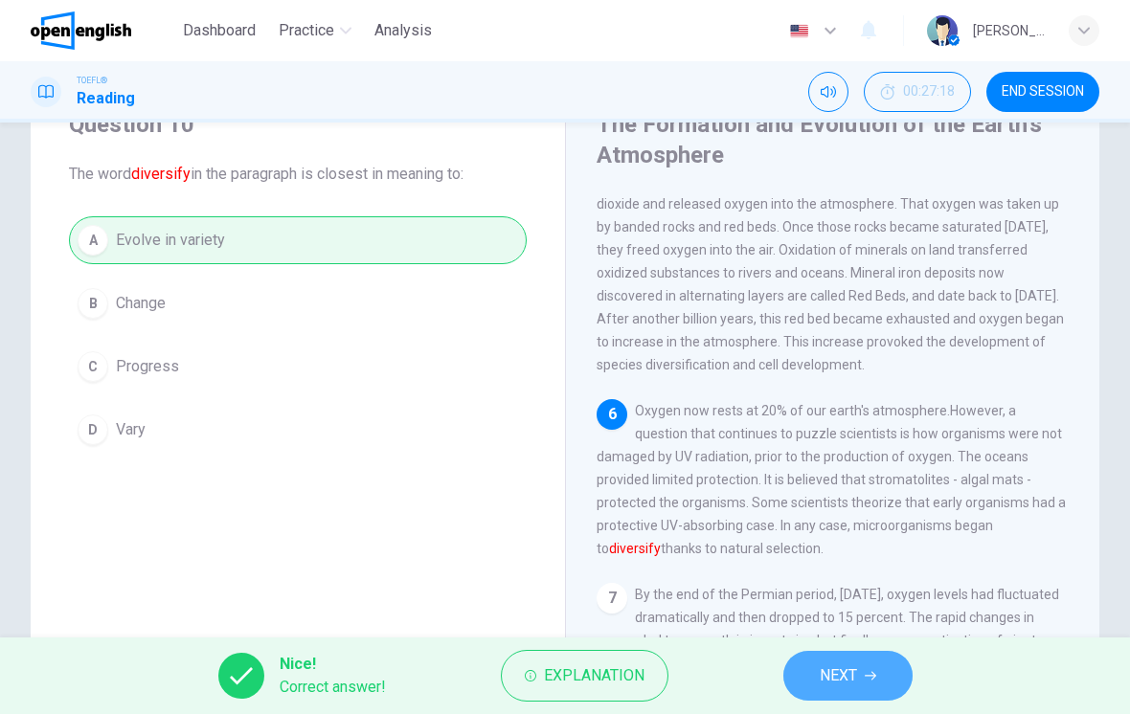
click at [837, 659] on button "NEXT" at bounding box center [847, 676] width 129 height 50
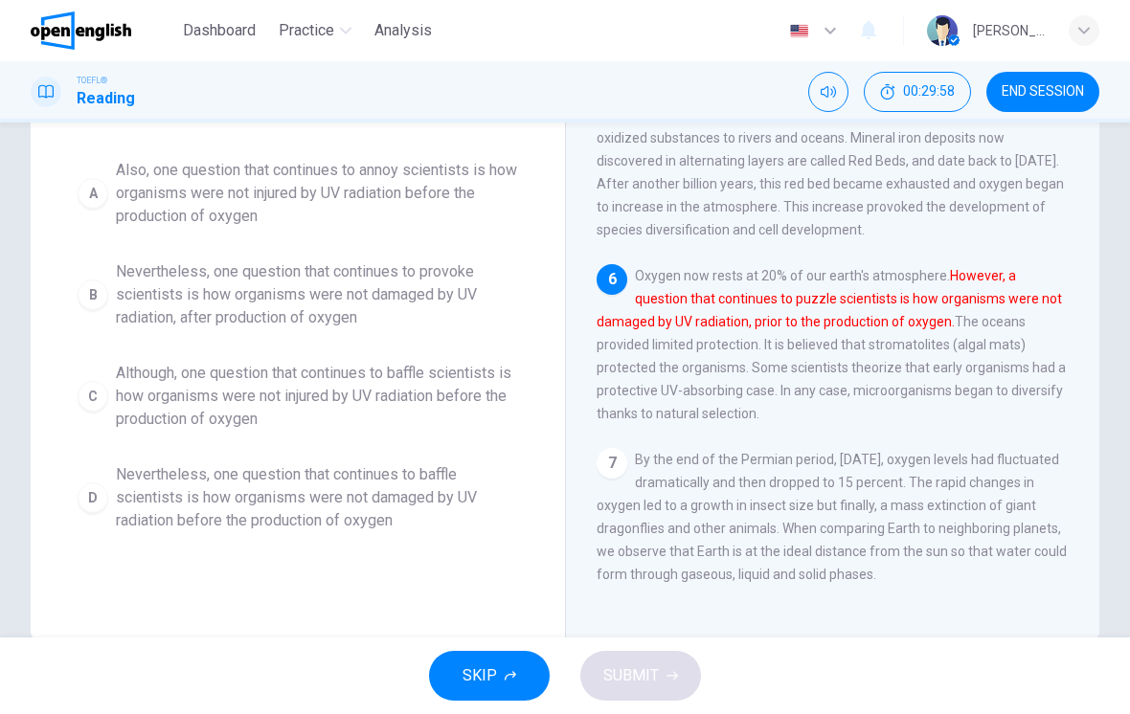
scroll to position [222, 0]
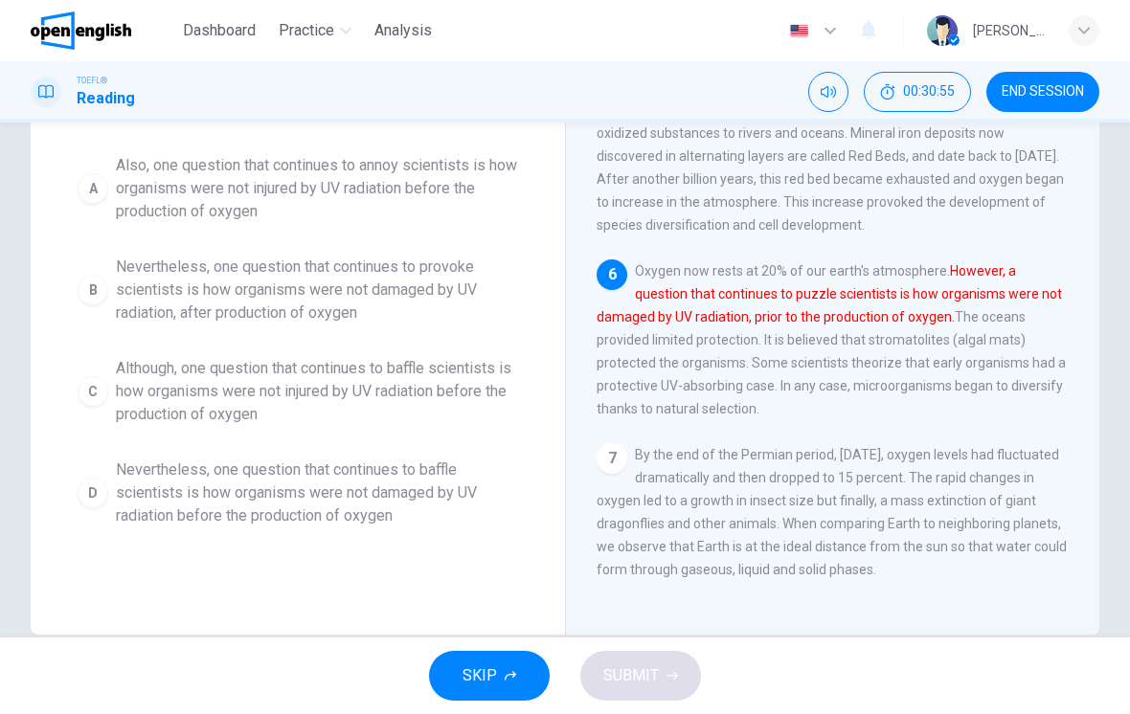
click at [389, 383] on span "Although, one question that continues to baffle scientists is how organisms wer…" at bounding box center [317, 391] width 402 height 69
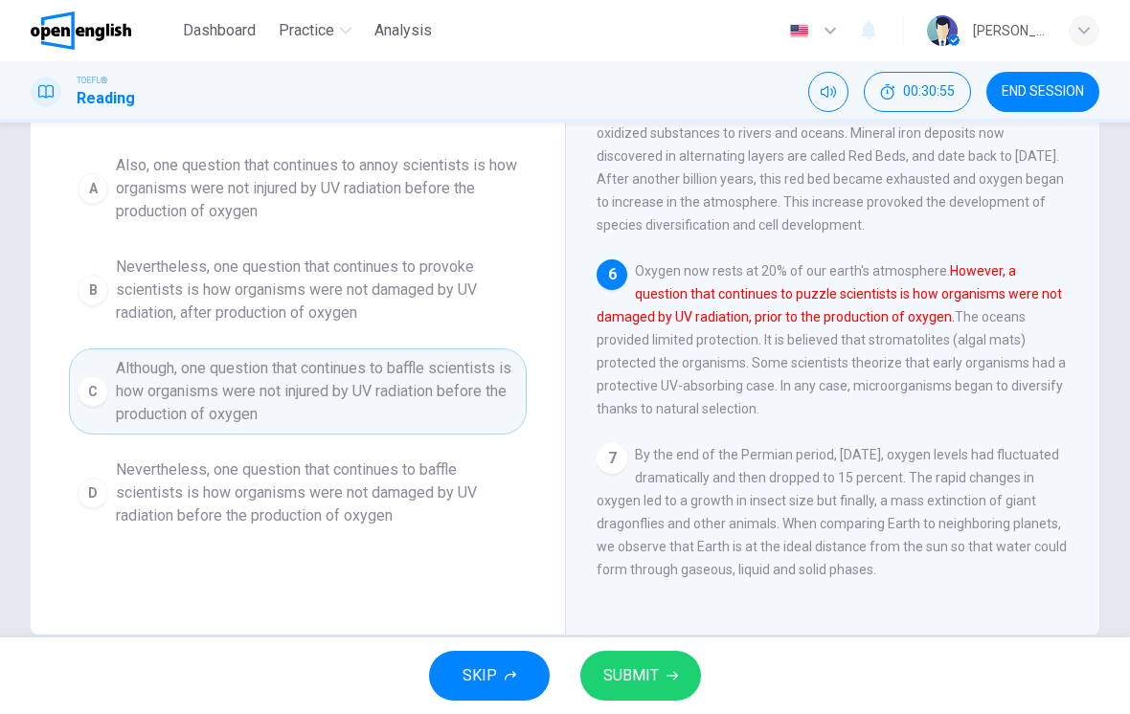
click at [650, 668] on span "SUBMIT" at bounding box center [631, 675] width 56 height 27
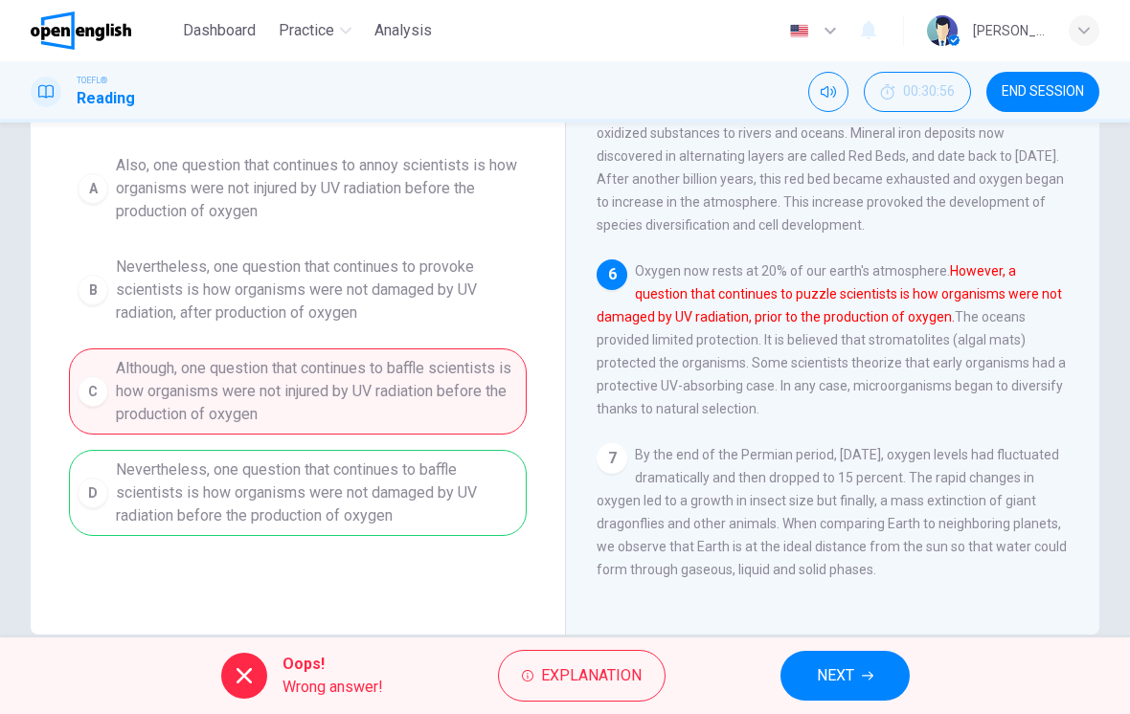
click at [856, 669] on button "NEXT" at bounding box center [844, 676] width 129 height 50
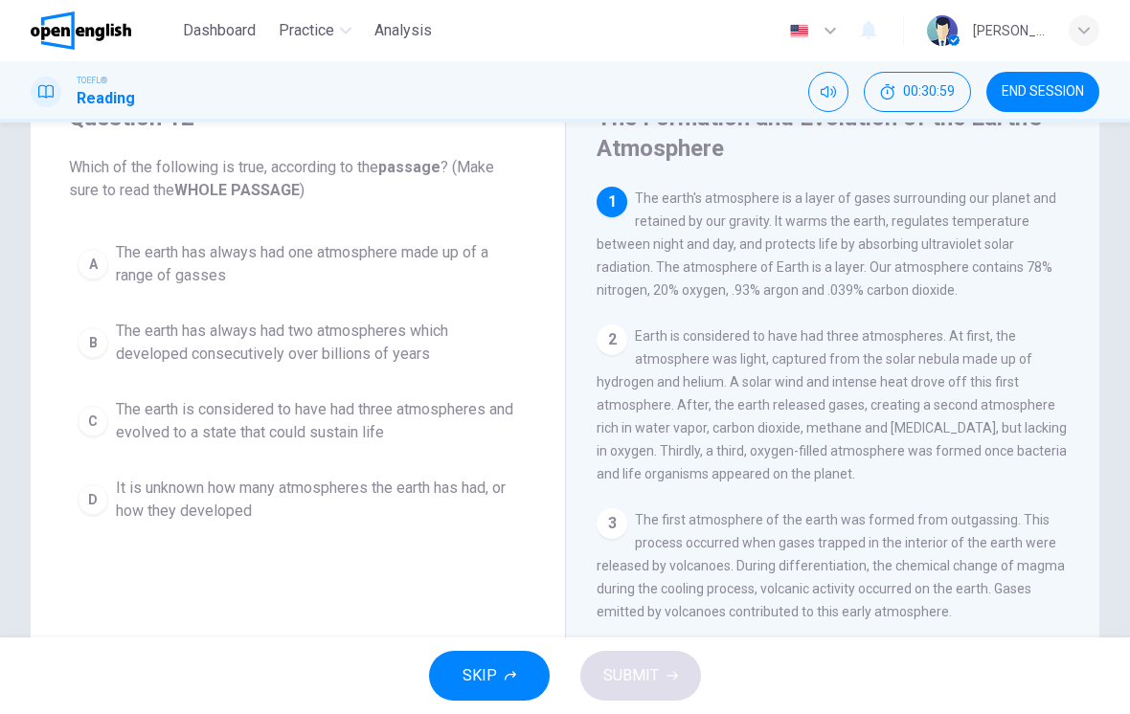
scroll to position [84, 0]
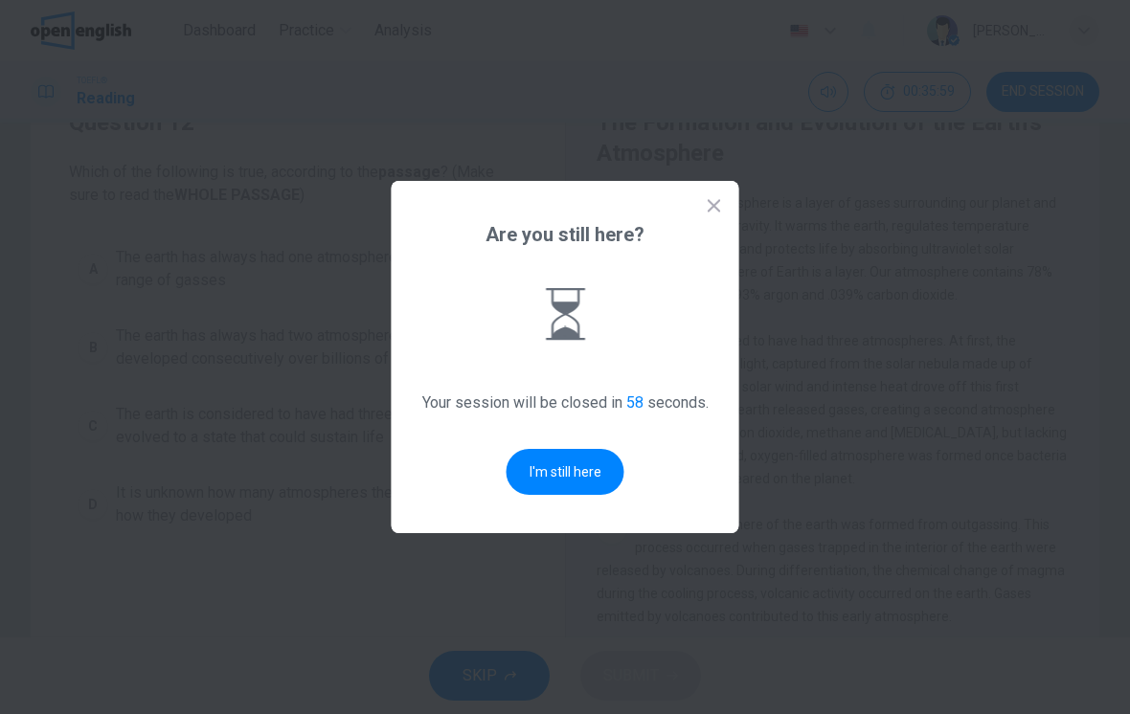
click at [584, 465] on button "I'm still here" at bounding box center [565, 472] width 118 height 46
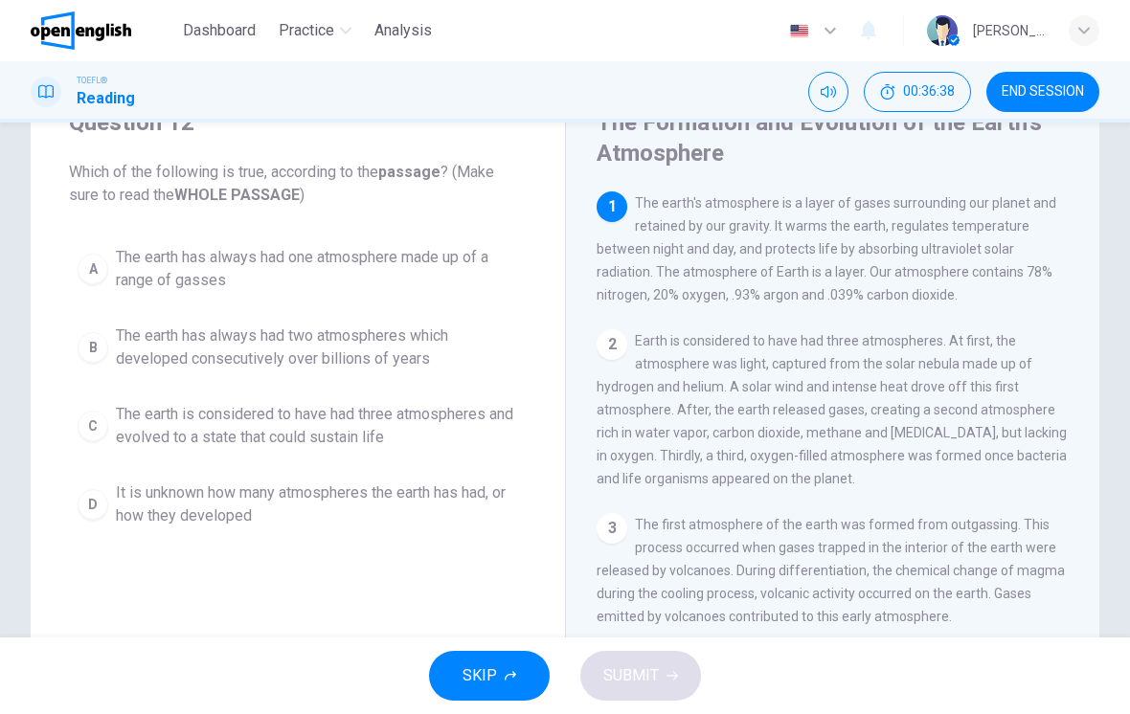
click at [388, 266] on span "The earth has always had one atmosphere made up of a range of gasses" at bounding box center [317, 269] width 402 height 46
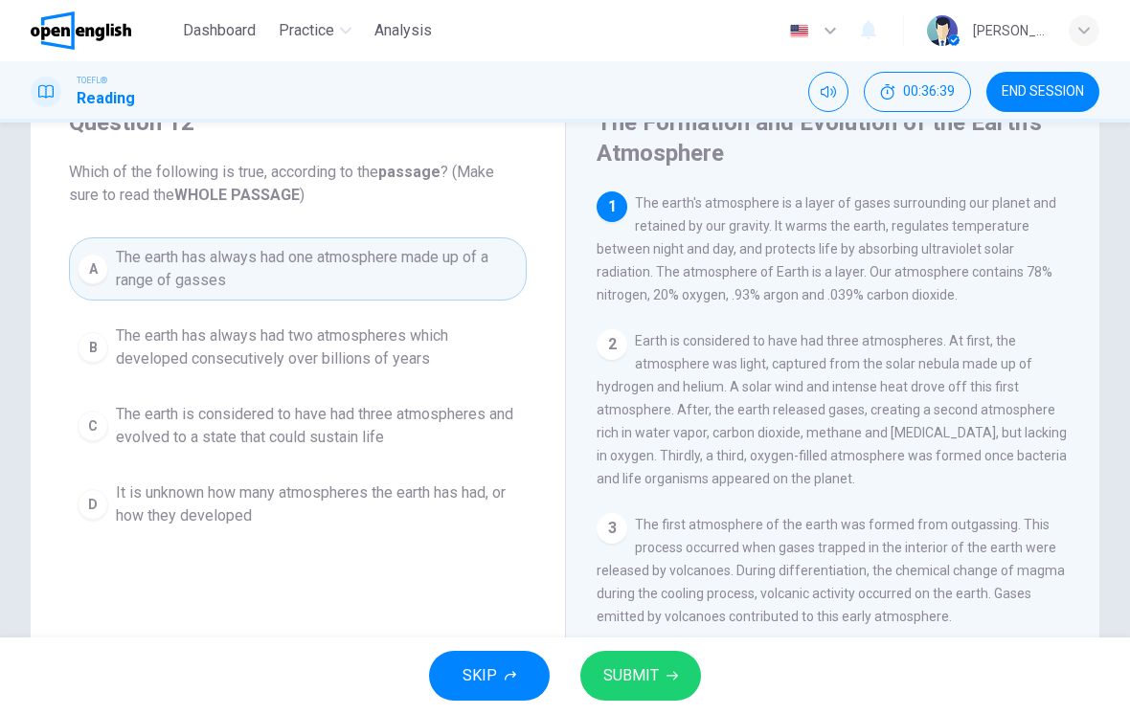
click at [650, 662] on span "SUBMIT" at bounding box center [631, 675] width 56 height 27
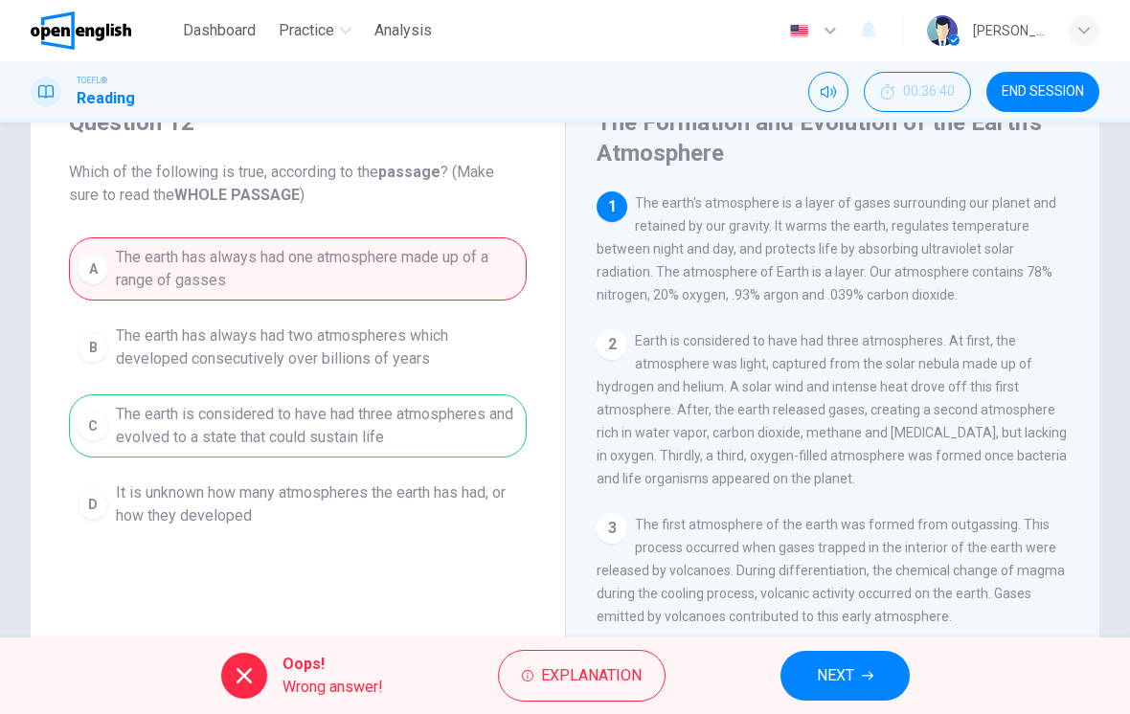
click at [848, 675] on span "NEXT" at bounding box center [835, 675] width 37 height 27
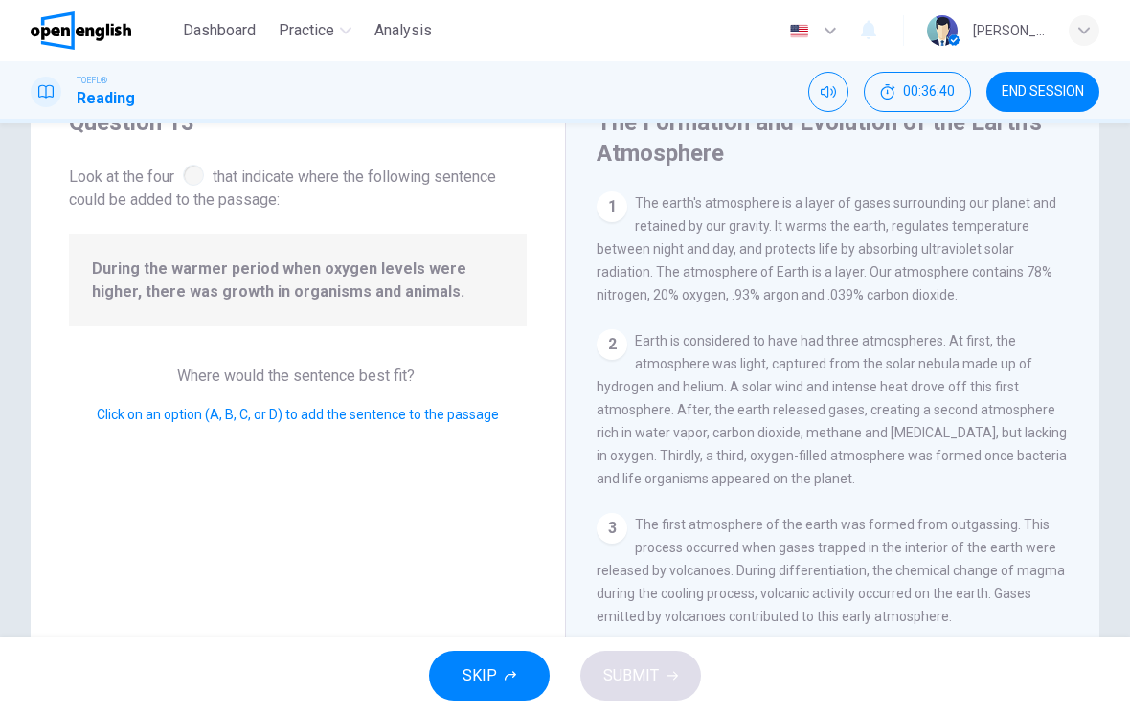
scroll to position [800, 0]
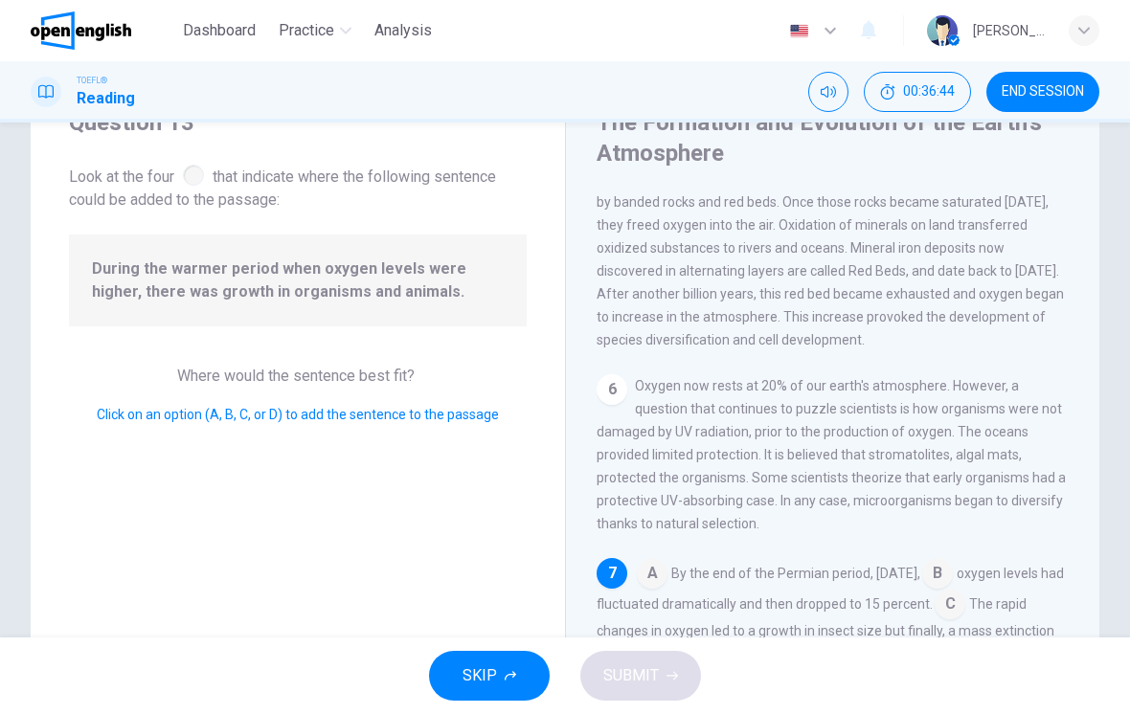
click at [1043, 101] on button "END SESSION" at bounding box center [1042, 92] width 113 height 40
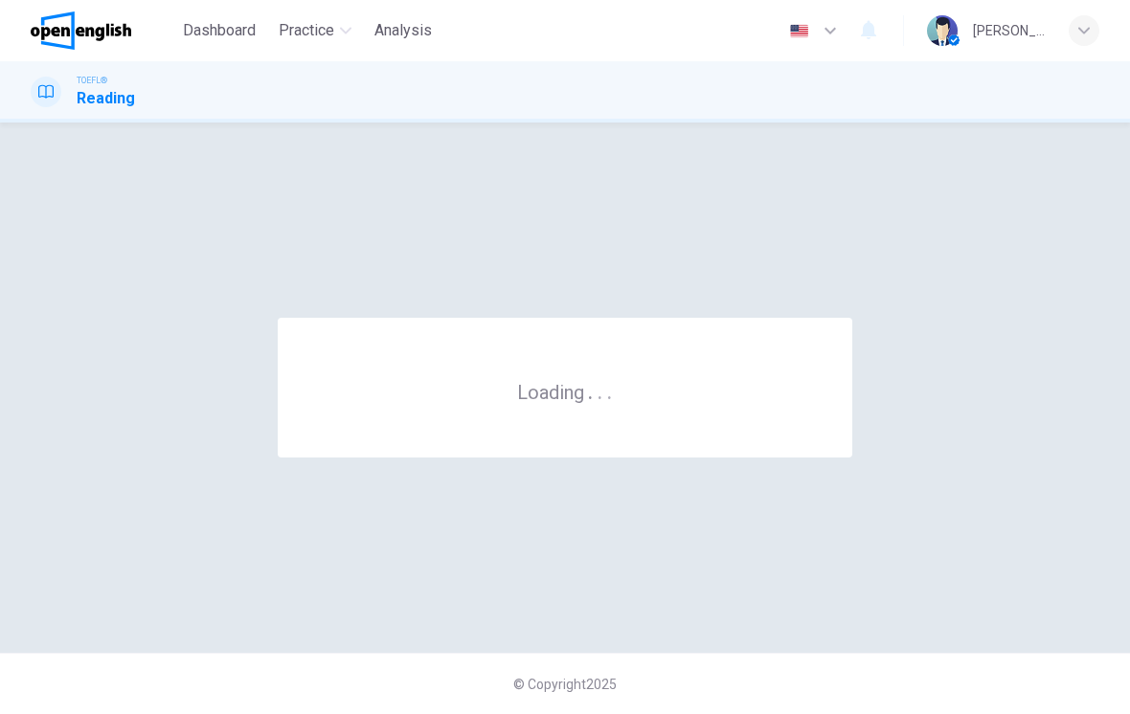
scroll to position [0, 0]
